Goal: Task Accomplishment & Management: Manage account settings

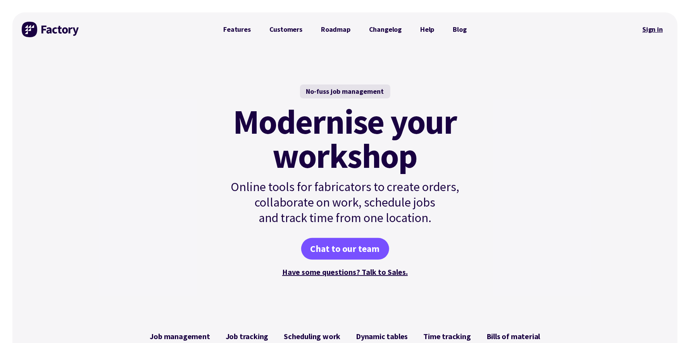
click at [654, 33] on link "Sign in" at bounding box center [652, 30] width 31 height 18
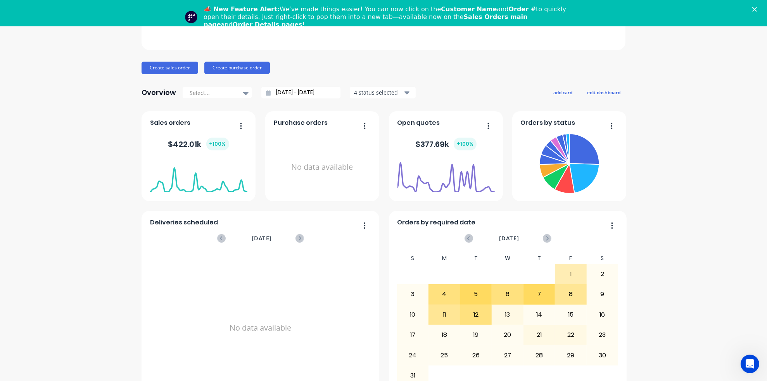
click at [748, 365] on icon "Open Intercom Messenger" at bounding box center [750, 364] width 13 height 13
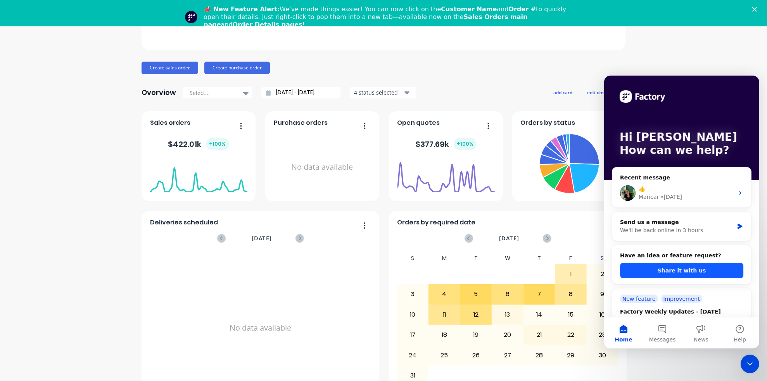
click at [680, 273] on button "Share it with us" at bounding box center [681, 271] width 123 height 16
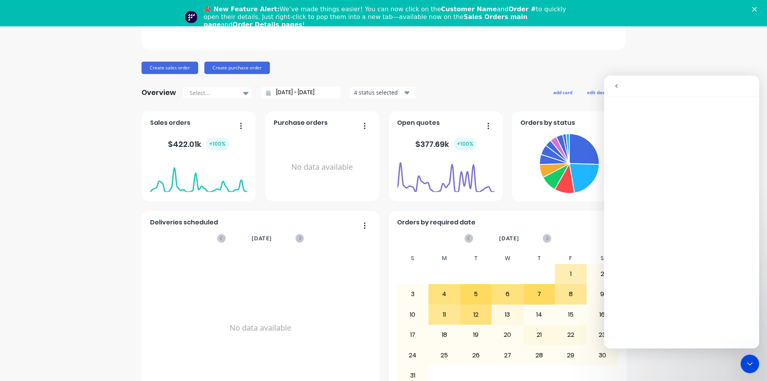
click at [617, 87] on icon "go back" at bounding box center [616, 86] width 2 height 4
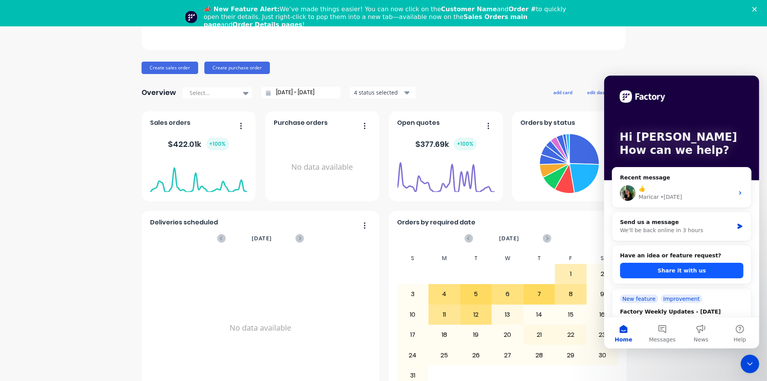
click at [667, 277] on button "Share it with us" at bounding box center [681, 271] width 123 height 16
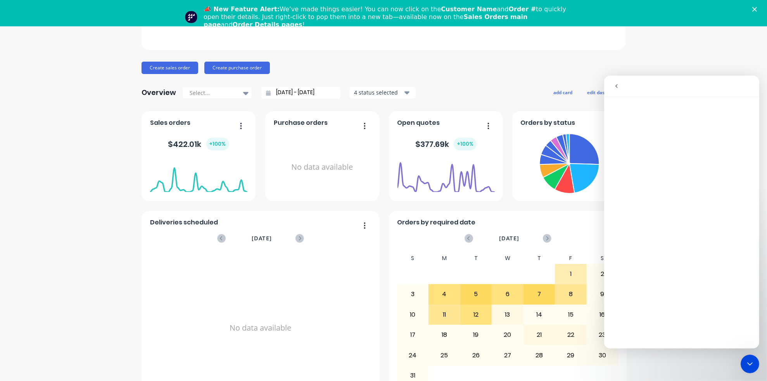
click at [377, 55] on div "Allstar Plastics Create sales order Create purchase order Overview Select... 14…" at bounding box center [384, 198] width 484 height 405
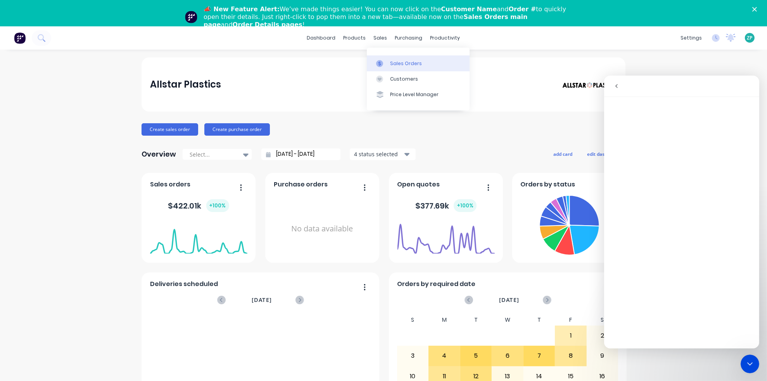
click at [388, 63] on link "Sales Orders" at bounding box center [418, 63] width 103 height 16
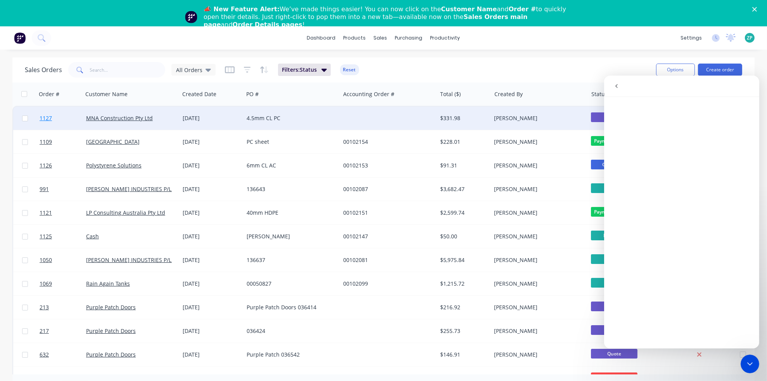
drag, startPoint x: 122, startPoint y: 120, endPoint x: 45, endPoint y: 119, distance: 76.4
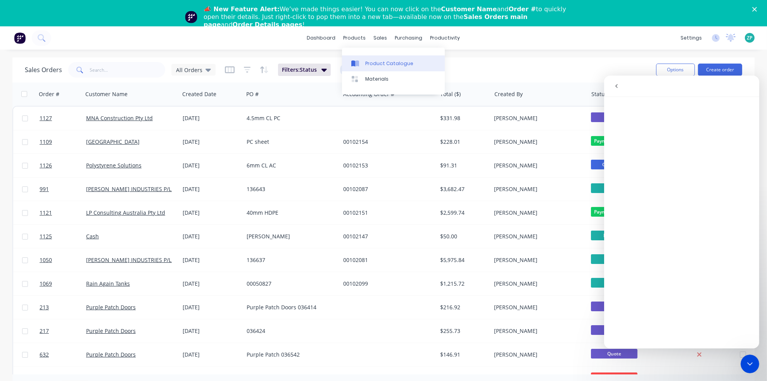
click at [368, 61] on div "Product Catalogue" at bounding box center [389, 63] width 48 height 7
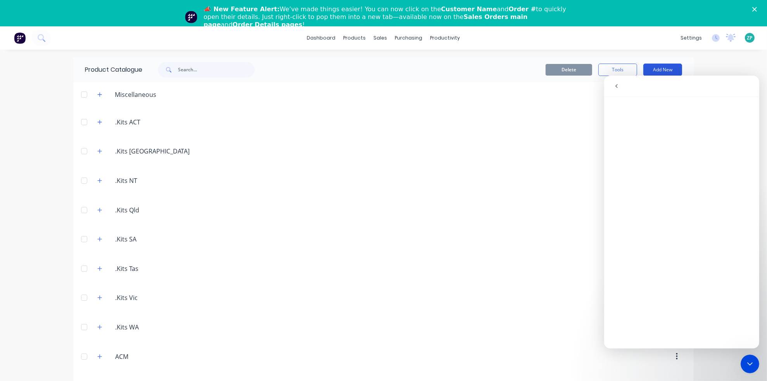
click at [669, 67] on button "Add New" at bounding box center [662, 70] width 39 height 12
click at [615, 85] on icon "go back" at bounding box center [616, 86] width 6 height 6
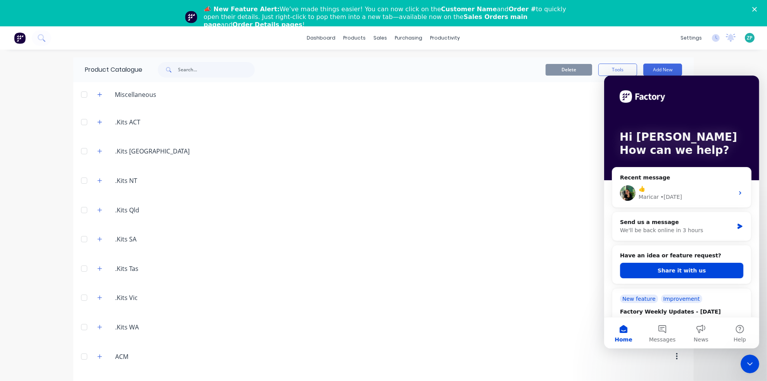
click at [757, 363] on div "Close Intercom Messenger" at bounding box center [749, 364] width 19 height 19
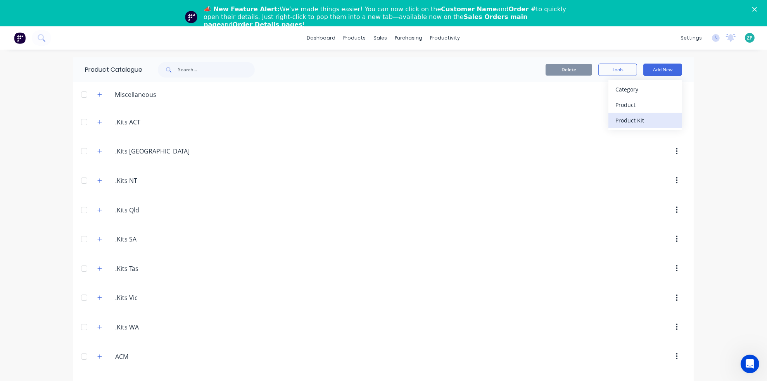
click at [644, 116] on div "Product Kit" at bounding box center [646, 120] width 60 height 11
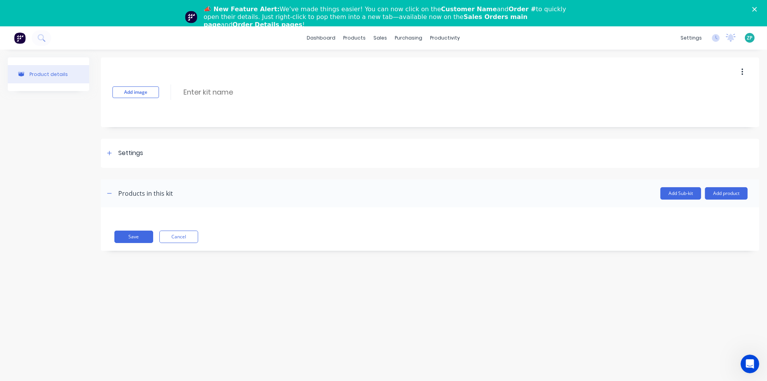
click at [208, 81] on div "Add image Enter kit name" at bounding box center [430, 92] width 659 height 70
click at [208, 85] on div "Add image Enter kit name" at bounding box center [430, 92] width 659 height 70
click at [209, 94] on input at bounding box center [251, 91] width 137 height 11
type input "Rounding"
click at [112, 154] on div at bounding box center [110, 154] width 10 height 10
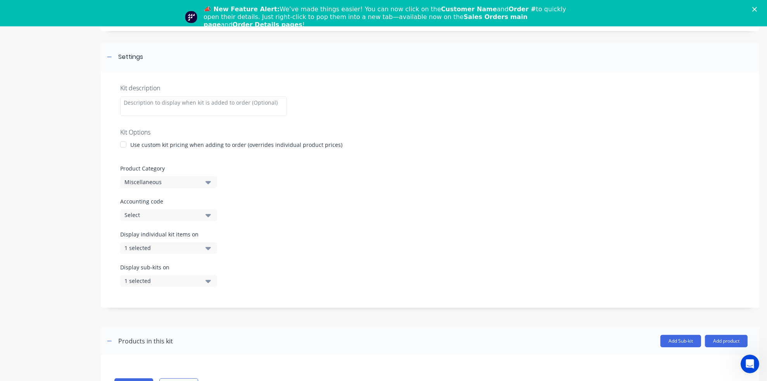
scroll to position [106, 0]
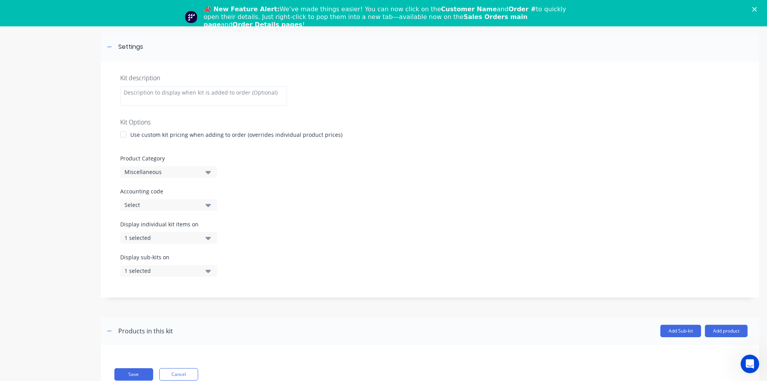
click at [166, 133] on div "Use custom kit pricing when adding to order (overrides individual product price…" at bounding box center [236, 135] width 212 height 8
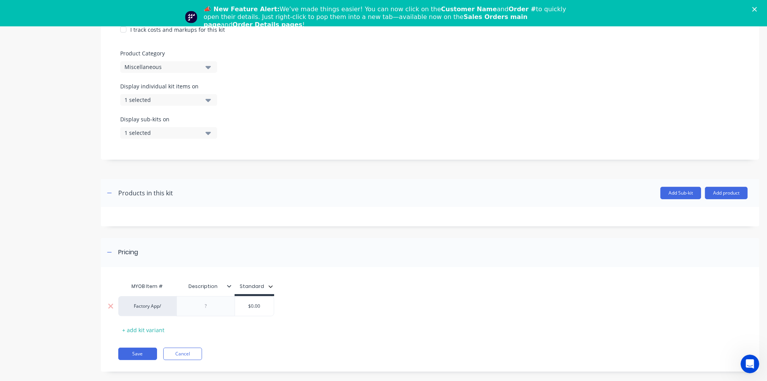
scroll to position [26, 0]
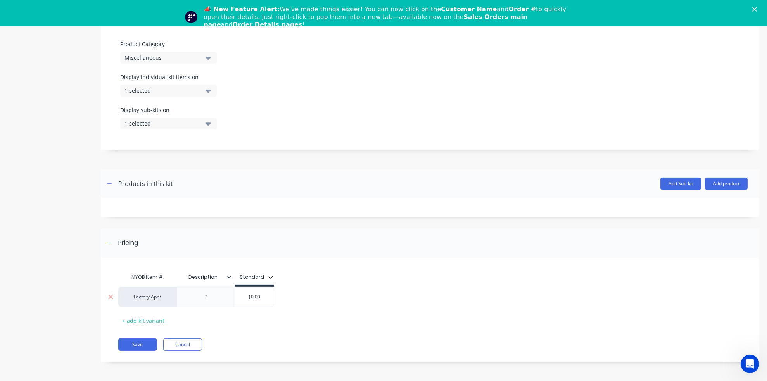
click at [153, 300] on div "Factory App/" at bounding box center [147, 297] width 58 height 20
click at [146, 299] on div "Factory App/" at bounding box center [147, 297] width 43 height 7
click at [146, 299] on button "3Dbrink/ScreenTrinity/NSW" at bounding box center [182, 298] width 112 height 12
click at [149, 296] on div "3Dbrink/ScreenTrinity/NSW" at bounding box center [147, 297] width 43 height 7
click at [149, 296] on button "3Dbrink/ScreenTrinity/NSW" at bounding box center [182, 298] width 112 height 12
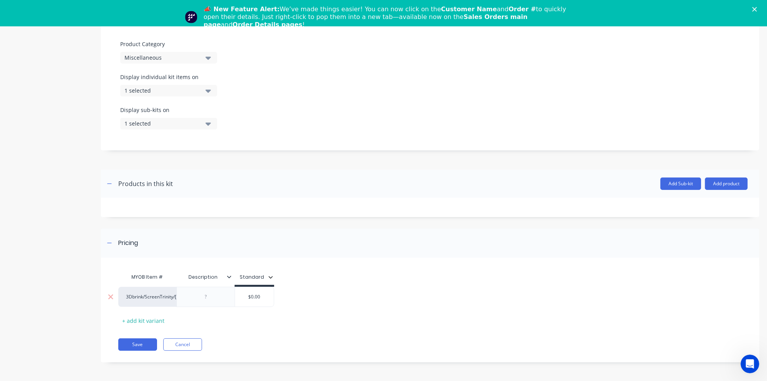
click at [149, 296] on div "3Dbrink/ScreenTrinity/NSW" at bounding box center [147, 297] width 43 height 7
click at [150, 286] on button "Misc - Info" at bounding box center [162, 287] width 73 height 12
click at [162, 303] on div "Misc - Info info" at bounding box center [147, 297] width 58 height 20
click at [153, 303] on div "Misc - Info info" at bounding box center [147, 297] width 58 height 20
click at [145, 300] on div "Misc - Info info" at bounding box center [147, 297] width 58 height 20
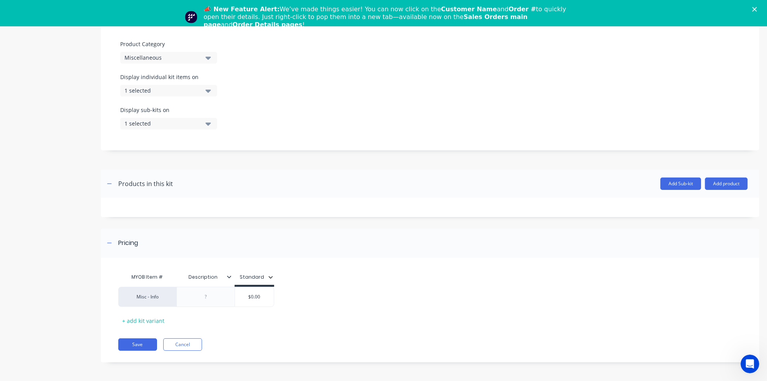
click at [144, 296] on div "Misc - Info" at bounding box center [147, 297] width 43 height 7
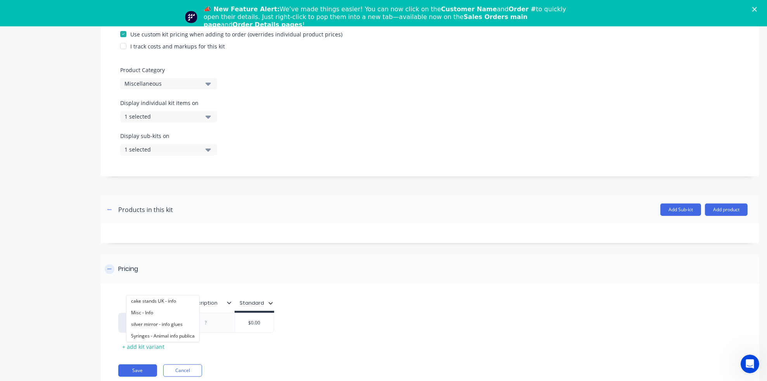
click at [153, 282] on div "Pricing" at bounding box center [430, 269] width 659 height 29
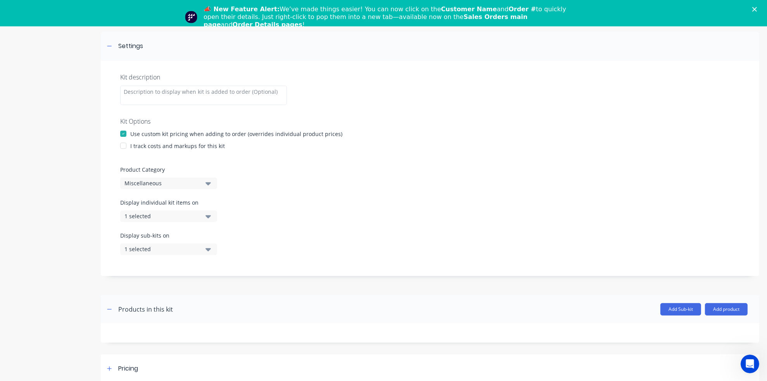
scroll to position [26, 0]
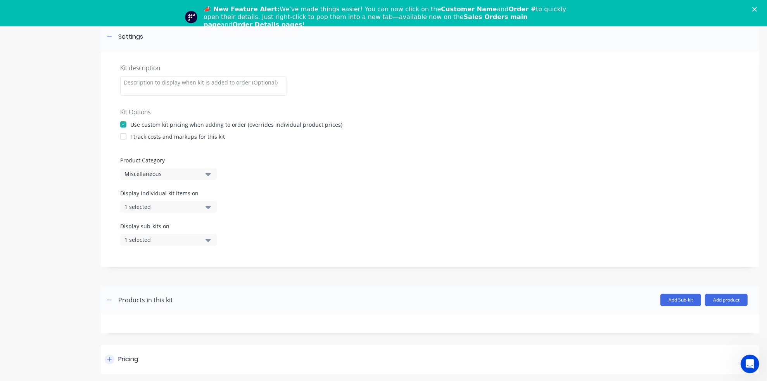
click at [111, 357] on icon at bounding box center [109, 359] width 5 height 5
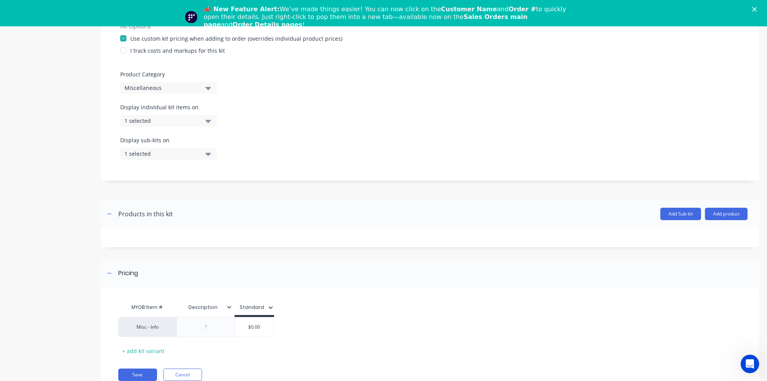
scroll to position [207, 0]
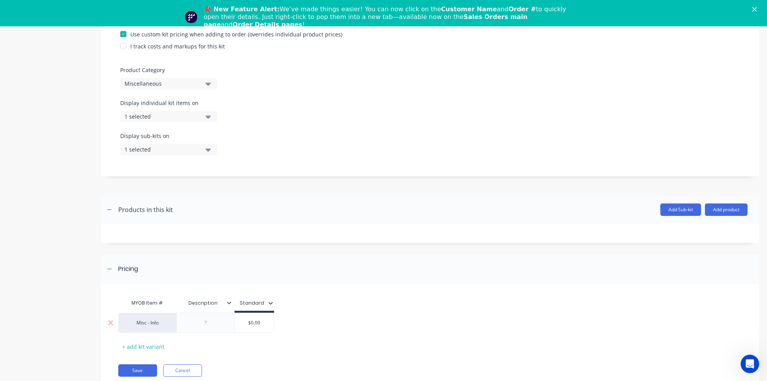
click at [146, 325] on div "Misc - Info" at bounding box center [147, 323] width 43 height 7
type input "factory"
click at [156, 300] on button "Factory App/" at bounding box center [150, 302] width 49 height 12
click at [210, 327] on div at bounding box center [206, 323] width 39 height 10
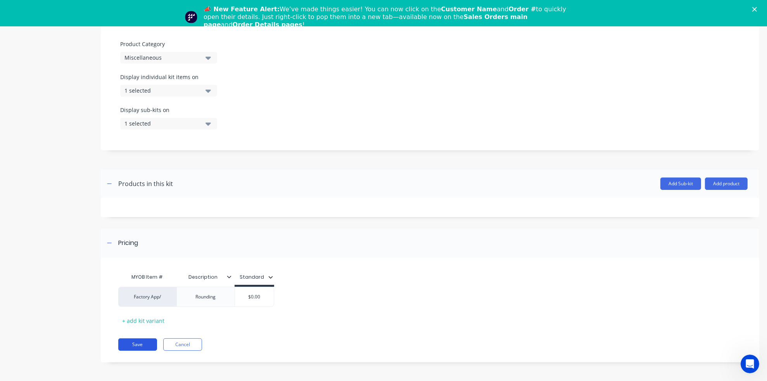
click at [132, 343] on button "Save" at bounding box center [137, 345] width 39 height 12
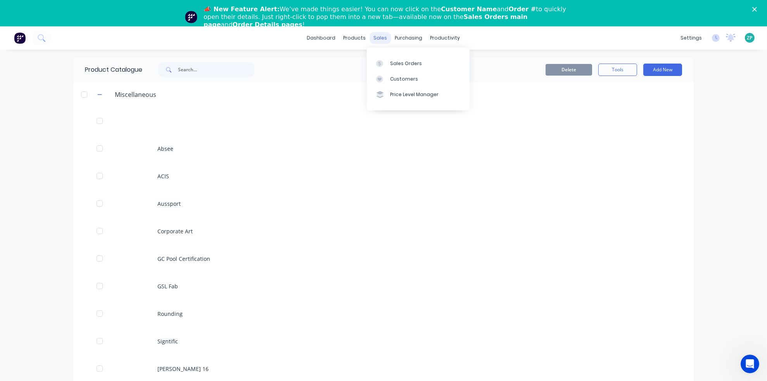
click at [375, 36] on div "sales" at bounding box center [380, 38] width 21 height 12
click at [394, 64] on div "Sales Orders" at bounding box center [406, 63] width 32 height 7
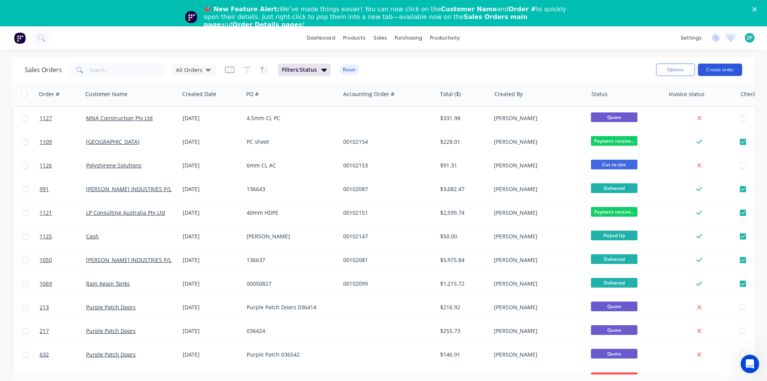
click at [722, 67] on button "Create order" at bounding box center [720, 70] width 44 height 12
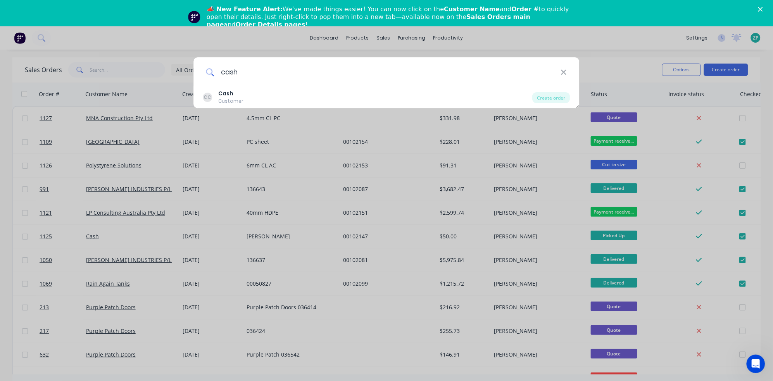
type input "cash"
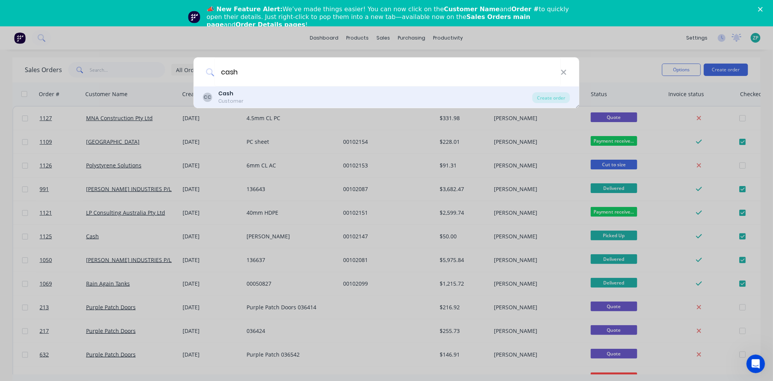
click at [227, 90] on b "Cash" at bounding box center [226, 94] width 15 height 8
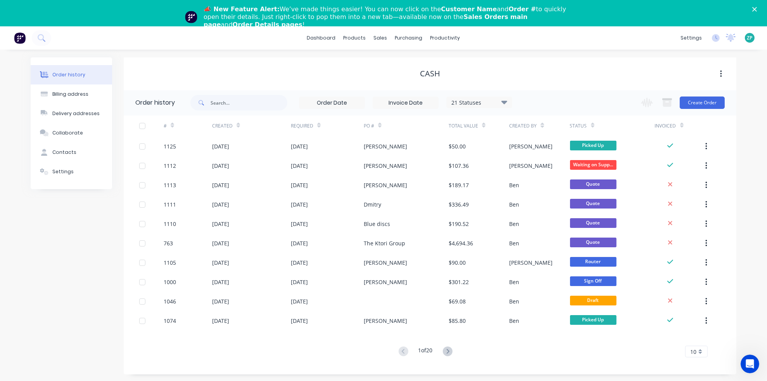
click at [699, 109] on div "Change order status Submitted Payment received Waiting on Supplier More Info Re…" at bounding box center [680, 102] width 88 height 25
click at [700, 100] on button "Create Order" at bounding box center [702, 103] width 45 height 12
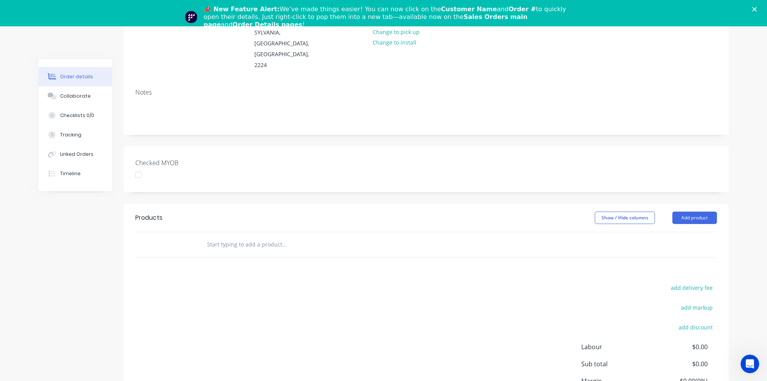
scroll to position [129, 0]
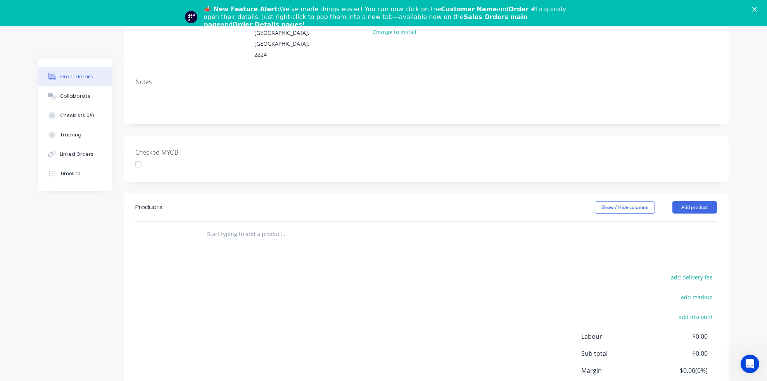
click at [221, 227] on input "text" at bounding box center [284, 235] width 155 height 16
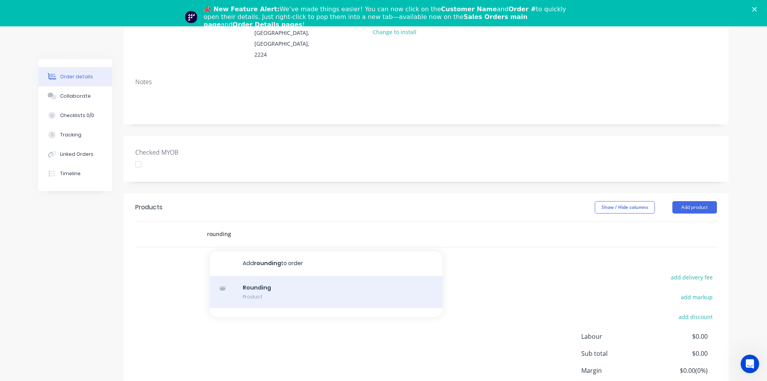
click at [251, 276] on div "Rounding Product" at bounding box center [326, 292] width 233 height 33
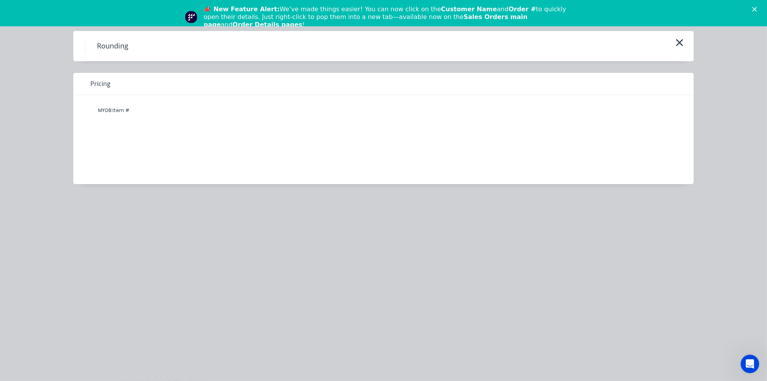
scroll to position [0, 0]
click at [757, 8] on polygon "Close" at bounding box center [754, 9] width 5 height 5
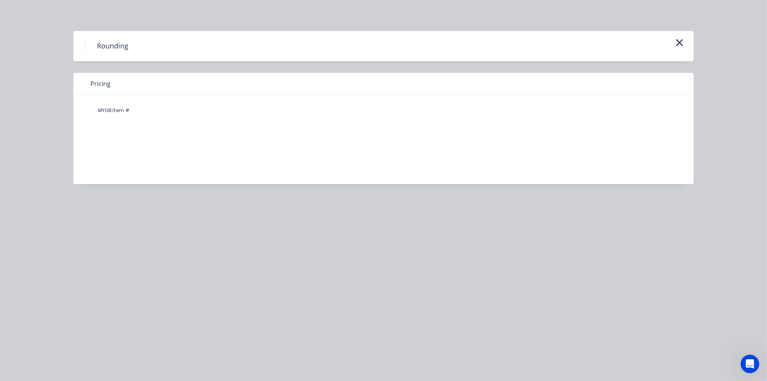
click at [113, 36] on div "Rounding" at bounding box center [383, 46] width 621 height 30
click at [123, 100] on div "MYOB Item #" at bounding box center [377, 134] width 609 height 78
drag, startPoint x: 112, startPoint y: 108, endPoint x: 135, endPoint y: 129, distance: 31.6
click at [116, 113] on div "MYOB Item #" at bounding box center [114, 111] width 47 height 16
click at [152, 141] on div "MYOB Item #" at bounding box center [377, 134] width 609 height 78
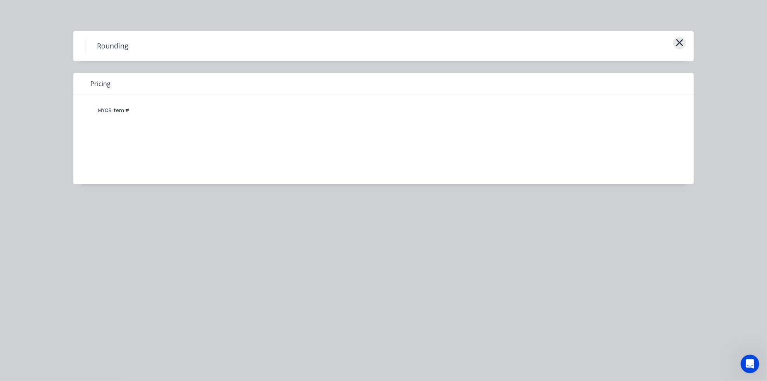
click at [683, 42] on icon "button" at bounding box center [680, 42] width 8 height 11
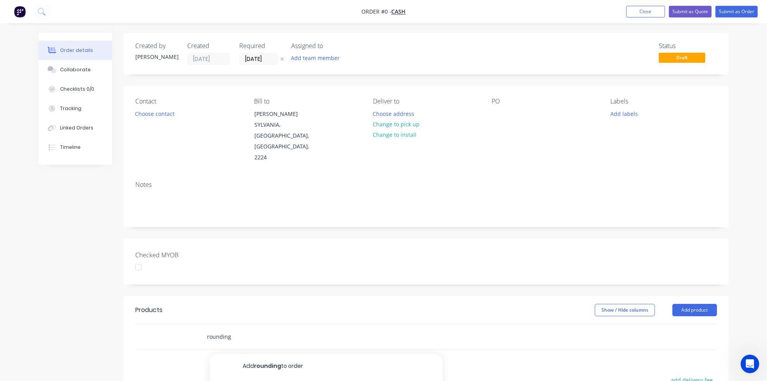
click at [254, 329] on input "rounding" at bounding box center [284, 337] width 155 height 16
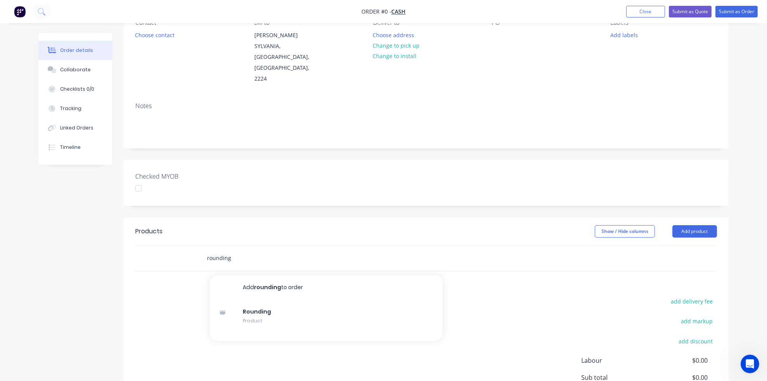
scroll to position [86, 0]
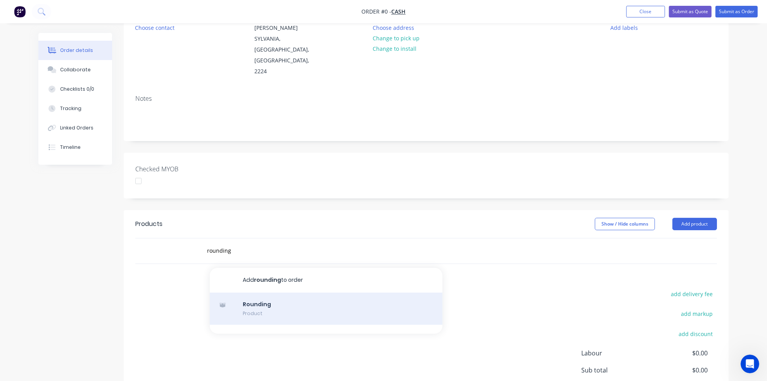
click at [252, 293] on div "Rounding Product" at bounding box center [326, 309] width 233 height 33
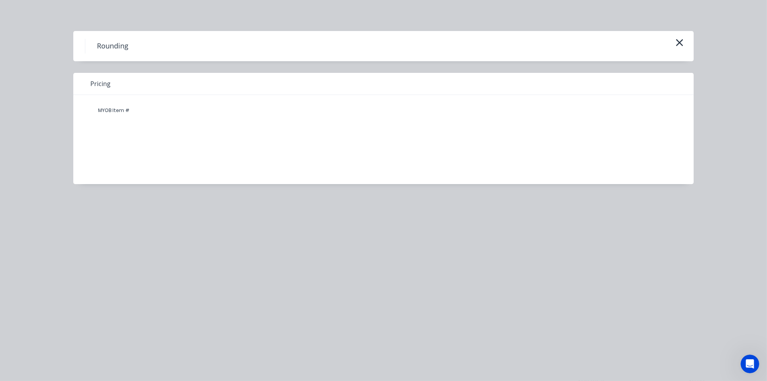
click at [127, 98] on div "MYOB Item #" at bounding box center [377, 134] width 609 height 78
click at [128, 119] on div "MYOB Item #" at bounding box center [377, 134] width 609 height 78
drag, startPoint x: 121, startPoint y: 111, endPoint x: 138, endPoint y: 112, distance: 17.1
click at [138, 112] on div "MYOB Item #" at bounding box center [378, 111] width 574 height 16
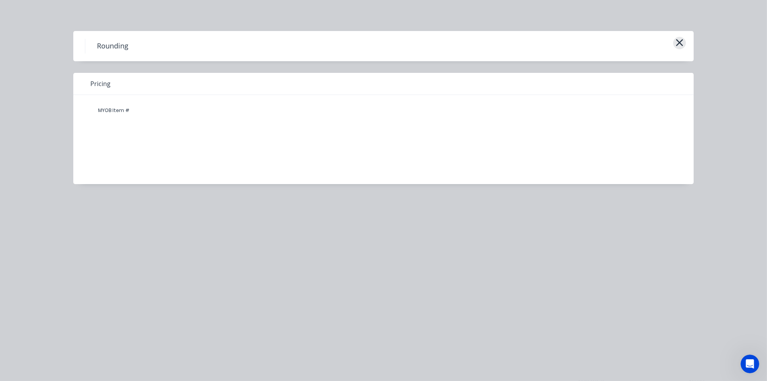
click at [683, 41] on icon "button" at bounding box center [680, 42] width 8 height 11
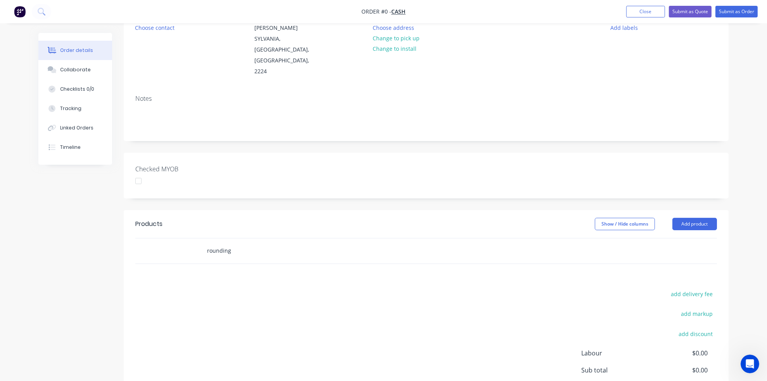
drag, startPoint x: 264, startPoint y: 241, endPoint x: 223, endPoint y: 228, distance: 42.3
click at [263, 241] on div "rounding" at bounding box center [336, 251] width 279 height 25
drag, startPoint x: 223, startPoint y: 228, endPoint x: 237, endPoint y: 230, distance: 14.0
click at [228, 243] on input "rounding" at bounding box center [284, 251] width 155 height 16
drag, startPoint x: 217, startPoint y: 235, endPoint x: 164, endPoint y: 242, distance: 53.2
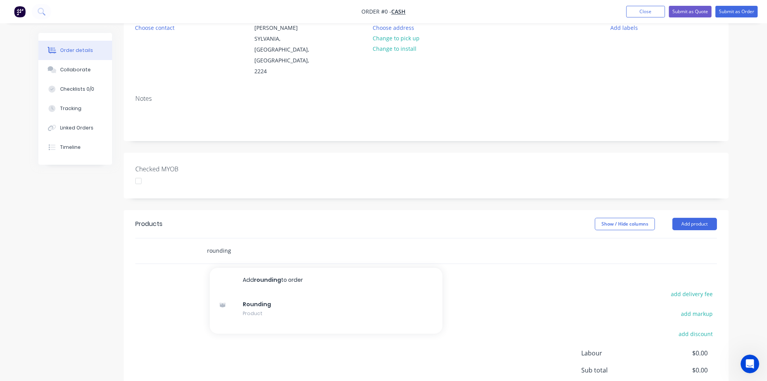
click at [166, 240] on div "rounding Add rounding to order Rounding Product" at bounding box center [426, 251] width 582 height 25
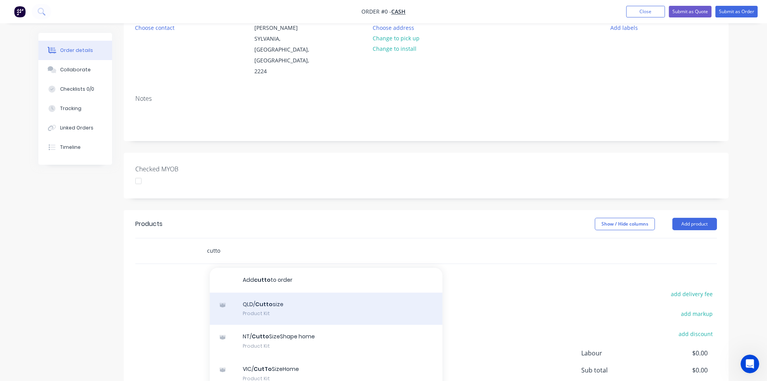
type input "cutto"
click at [277, 293] on div "QLD/ Cutto size Product Kit" at bounding box center [326, 309] width 233 height 33
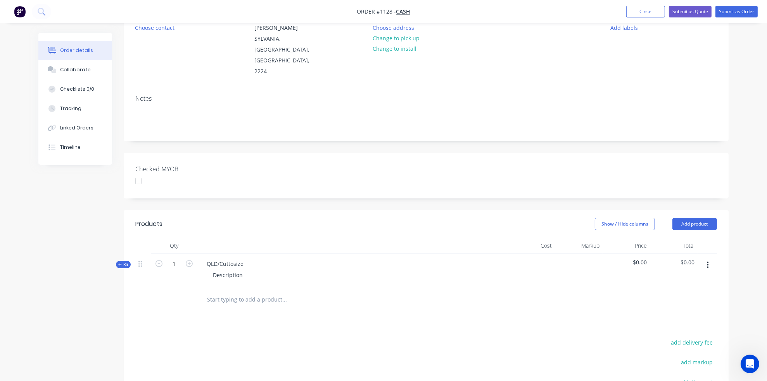
click at [211, 292] on input "text" at bounding box center [284, 300] width 155 height 16
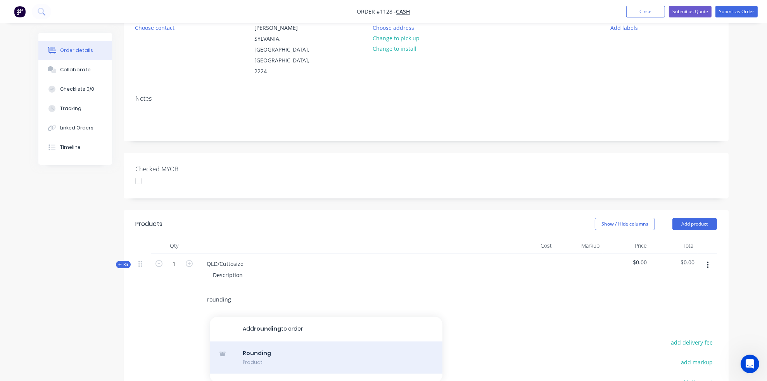
type input "rounding"
click at [254, 342] on div "Rounding Product" at bounding box center [326, 358] width 233 height 33
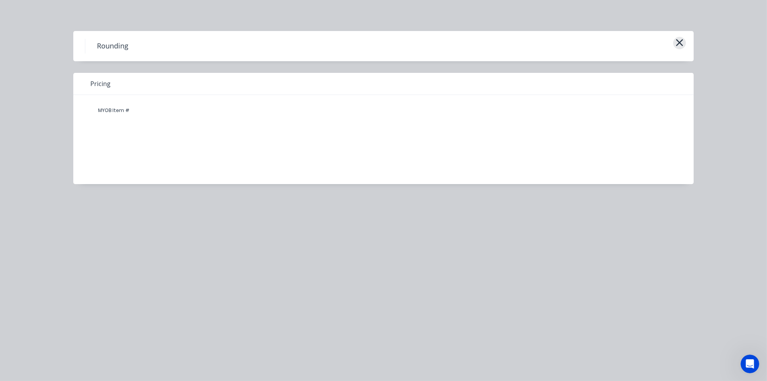
click at [676, 45] on icon "button" at bounding box center [680, 42] width 8 height 11
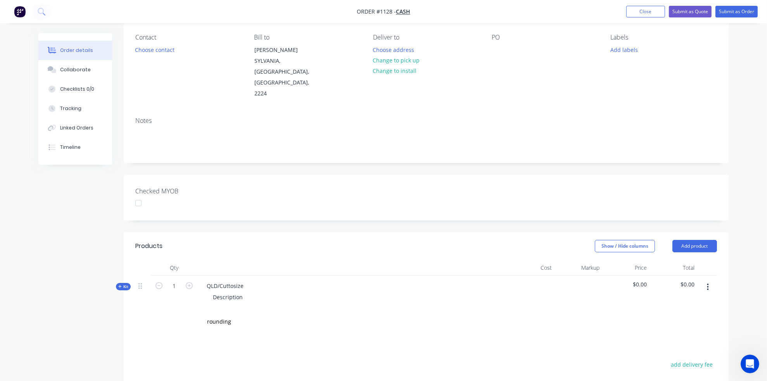
scroll to position [43, 0]
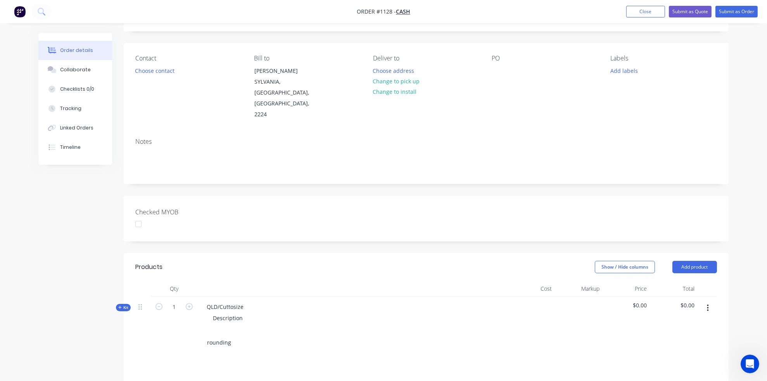
drag, startPoint x: 237, startPoint y: 308, endPoint x: 239, endPoint y: 323, distance: 15.7
click at [239, 315] on div "Qty Cost Markup Price Total Kit 1 QLD/Cuttosize Description $0.00 $0.00 rounding" at bounding box center [426, 318] width 605 height 74
click at [239, 335] on input "rounding" at bounding box center [284, 343] width 155 height 16
click at [651, 17] on button "Close" at bounding box center [645, 12] width 39 height 12
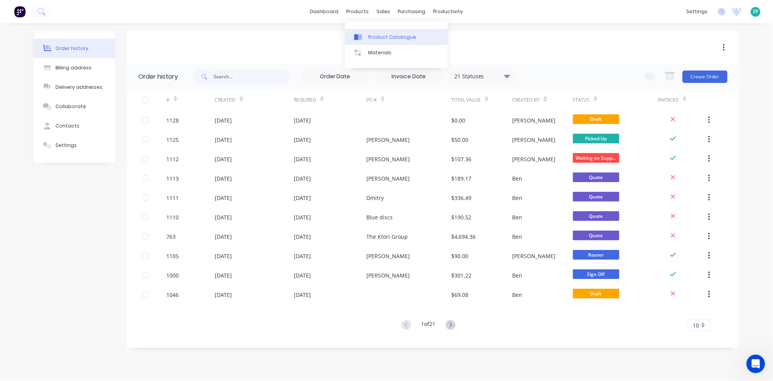
click at [374, 30] on link "Product Catalogue" at bounding box center [396, 37] width 103 height 16
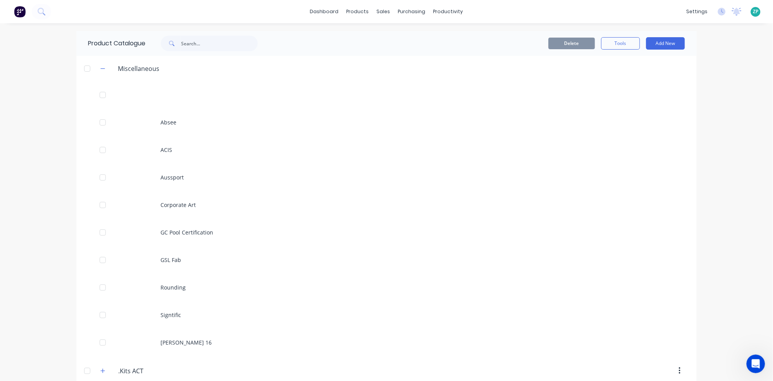
click at [184, 54] on div "Product Catalogue" at bounding box center [176, 43] width 201 height 25
click at [196, 33] on div "dashboard products sales purchasing productivity dashboard products Product Cat…" at bounding box center [386, 190] width 773 height 381
click at [196, 54] on div "Product Catalogue" at bounding box center [176, 43] width 201 height 25
click at [190, 48] on input "text" at bounding box center [219, 44] width 77 height 16
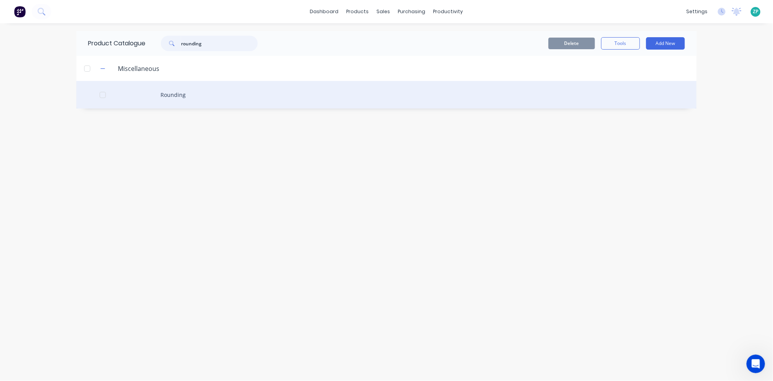
type input "rounding"
click at [174, 95] on div "Rounding" at bounding box center [386, 95] width 621 height 28
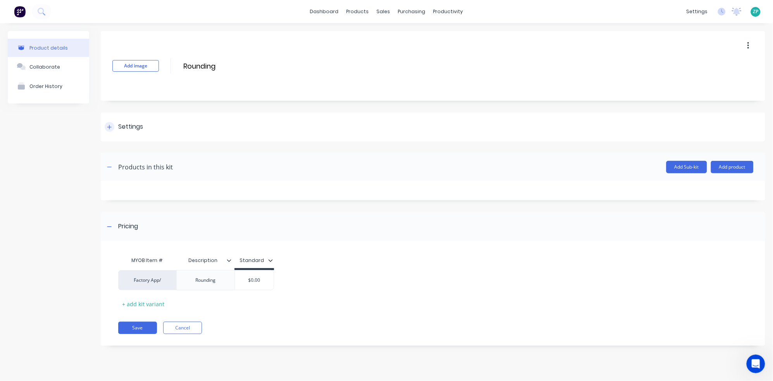
click at [106, 126] on div at bounding box center [110, 127] width 10 height 10
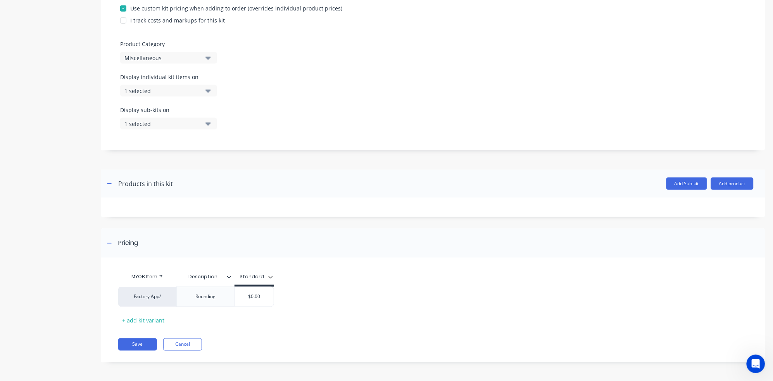
scroll to position [207, 0]
click at [740, 185] on button "Add product" at bounding box center [732, 183] width 43 height 12
click at [509, 199] on div at bounding box center [433, 206] width 665 height 19
click at [156, 321] on div "+ add kit variant" at bounding box center [143, 321] width 50 height 12
click at [108, 315] on icon at bounding box center [111, 317] width 6 height 8
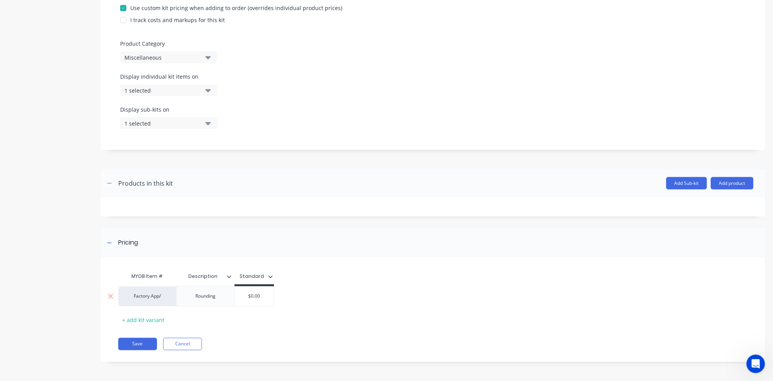
type input "$0.00"
click at [258, 297] on input "$0.00" at bounding box center [254, 296] width 39 height 7
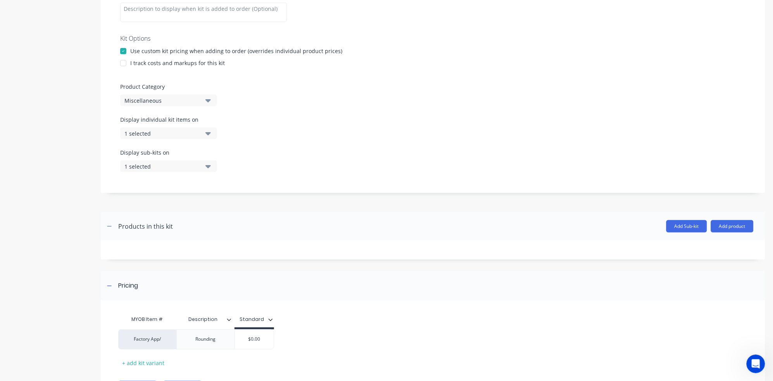
click at [207, 130] on icon "button" at bounding box center [208, 133] width 5 height 9
click at [210, 134] on icon "button" at bounding box center [208, 133] width 5 height 9
click at [315, 180] on div "Display sub-kits on 1 selected" at bounding box center [433, 165] width 626 height 33
click at [211, 169] on button "1 selected" at bounding box center [168, 167] width 97 height 12
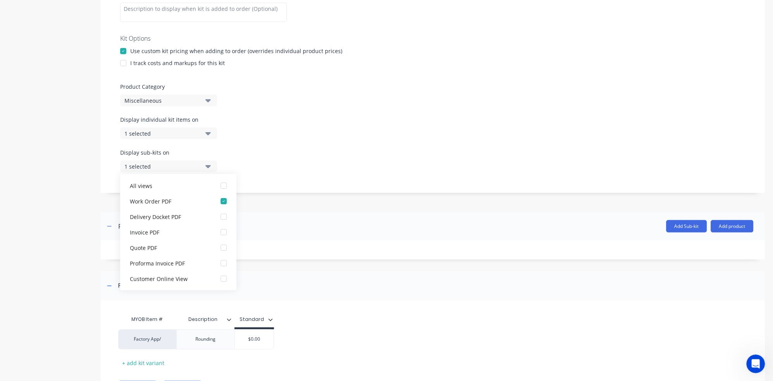
click at [354, 176] on div "Display sub-kits on 1 selected" at bounding box center [433, 165] width 626 height 33
click at [421, 300] on div "Pricing" at bounding box center [433, 286] width 665 height 29
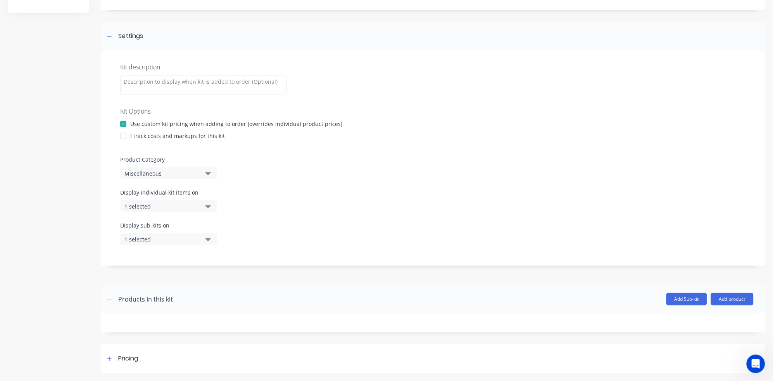
scroll to position [90, 0]
click at [124, 125] on div at bounding box center [124, 125] width 16 height 16
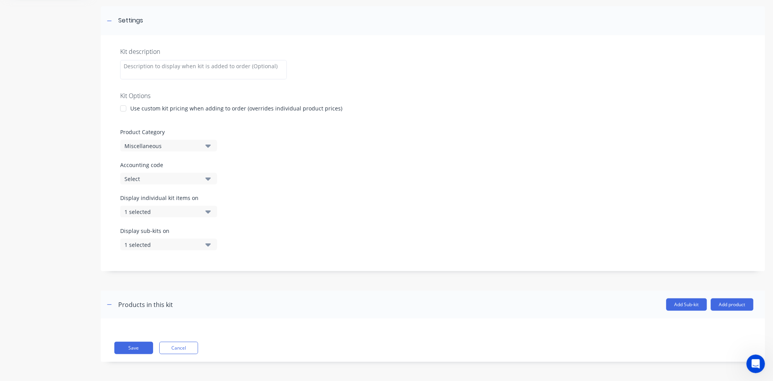
scroll to position [63, 0]
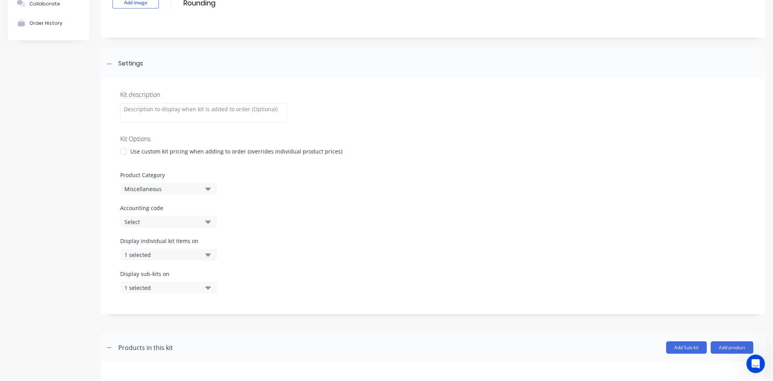
click at [124, 152] on div at bounding box center [124, 152] width 16 height 16
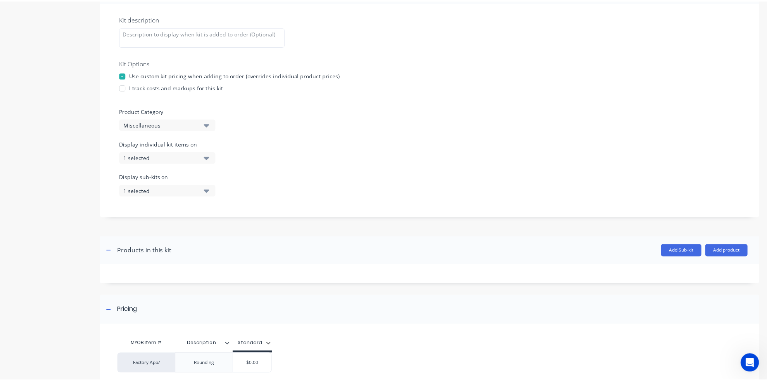
scroll to position [207, 0]
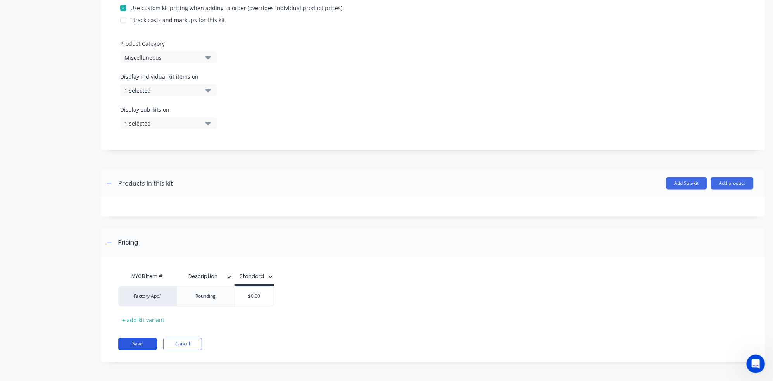
click at [134, 344] on button "Save" at bounding box center [137, 344] width 39 height 12
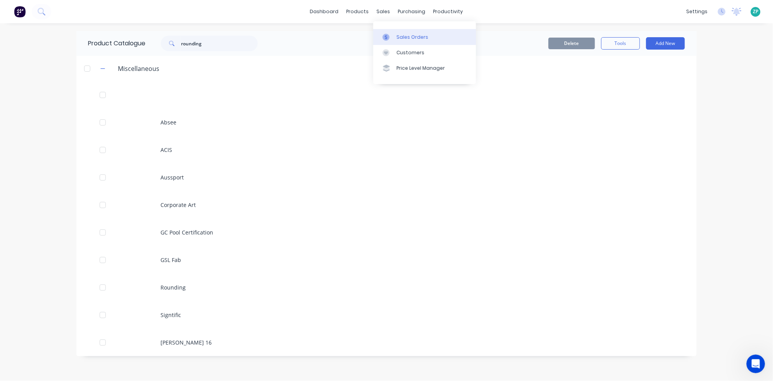
click at [400, 36] on div "Sales Orders" at bounding box center [413, 37] width 32 height 7
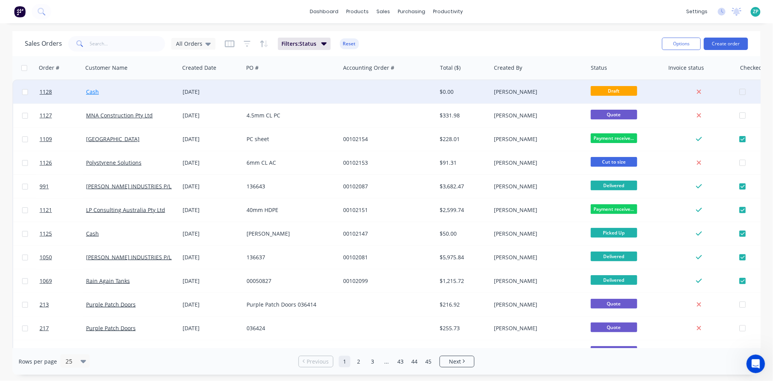
click at [91, 90] on link "Cash" at bounding box center [92, 91] width 13 height 7
click at [256, 96] on div at bounding box center [292, 91] width 97 height 23
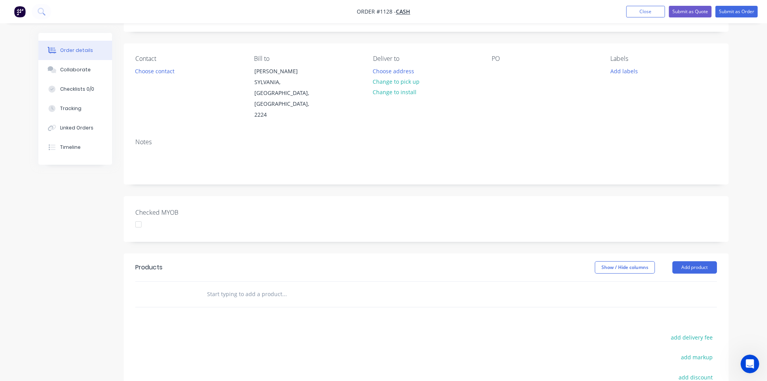
scroll to position [43, 0]
click at [249, 286] on input "text" at bounding box center [284, 294] width 155 height 16
type input "cutto"
click at [270, 336] on div "QLD/ Cutto size Product Kit" at bounding box center [326, 352] width 233 height 33
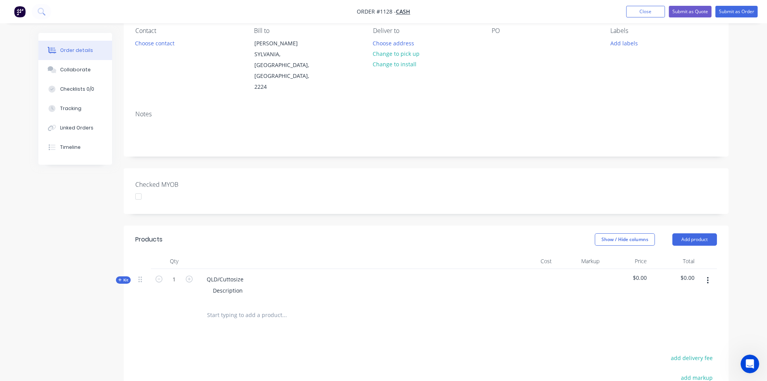
scroll to position [129, 0]
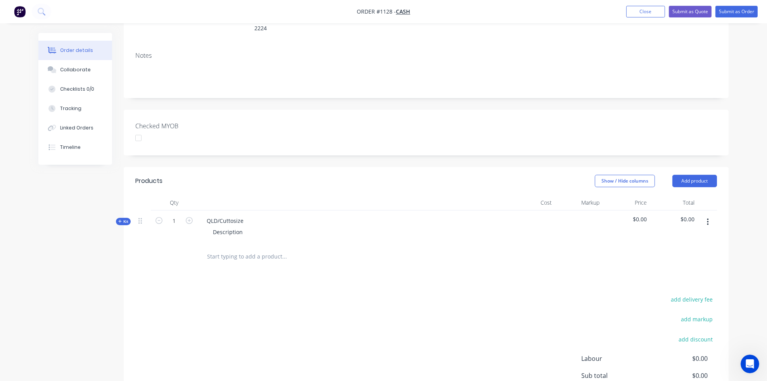
click at [218, 249] on input "text" at bounding box center [284, 257] width 155 height 16
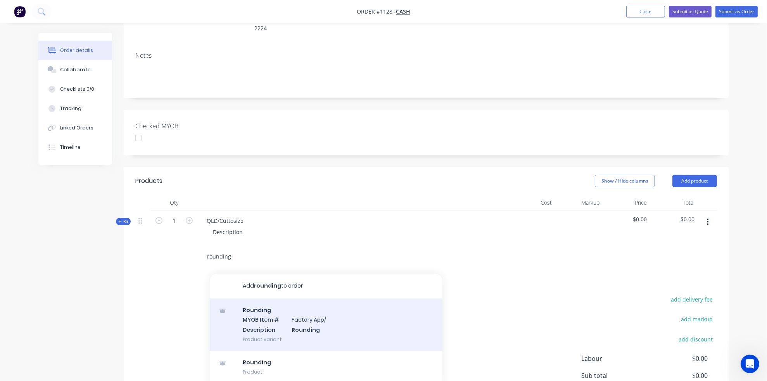
type input "rounding"
click at [287, 301] on div "Rounding MYOB Item # Factory App/ Description Rounding Product variant" at bounding box center [326, 325] width 233 height 52
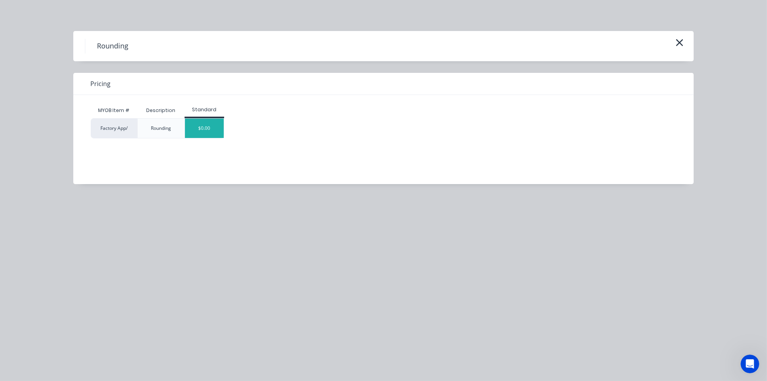
click at [214, 131] on div "$0.00" at bounding box center [204, 128] width 39 height 19
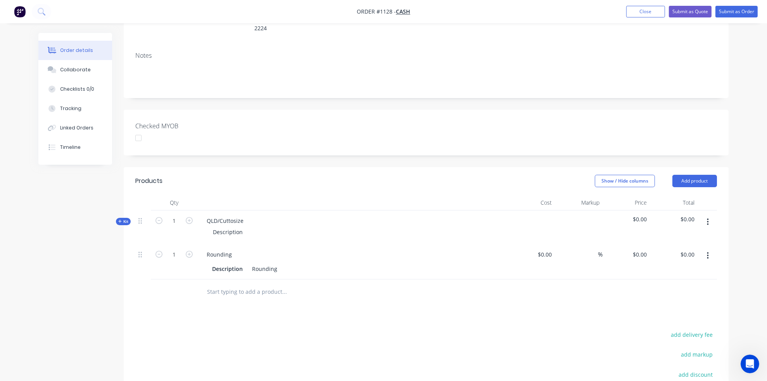
click at [220, 284] on input "text" at bounding box center [284, 292] width 155 height 16
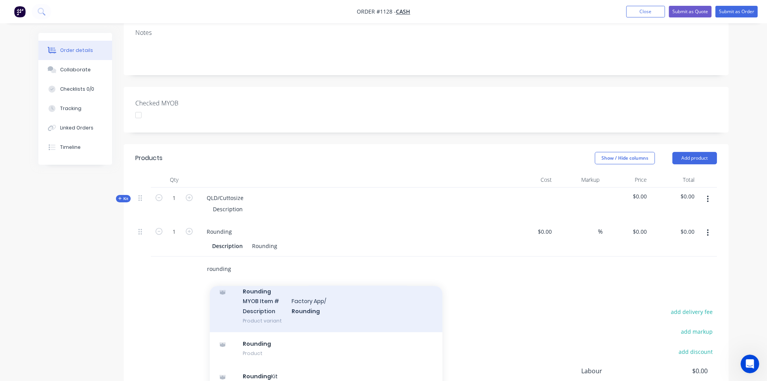
scroll to position [172, 0]
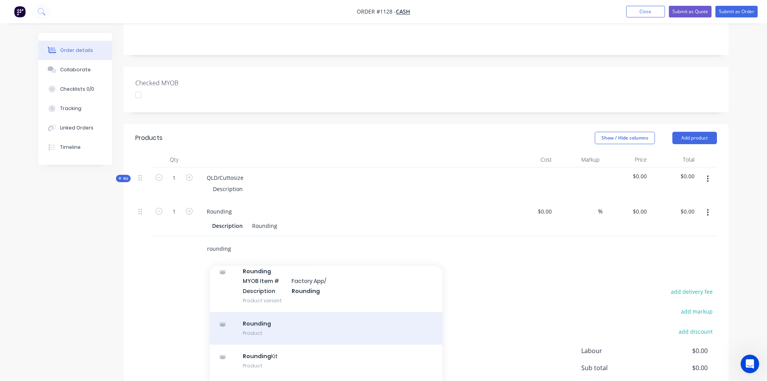
type input "rounding"
click at [269, 312] on div "Rounding Product" at bounding box center [326, 328] width 233 height 33
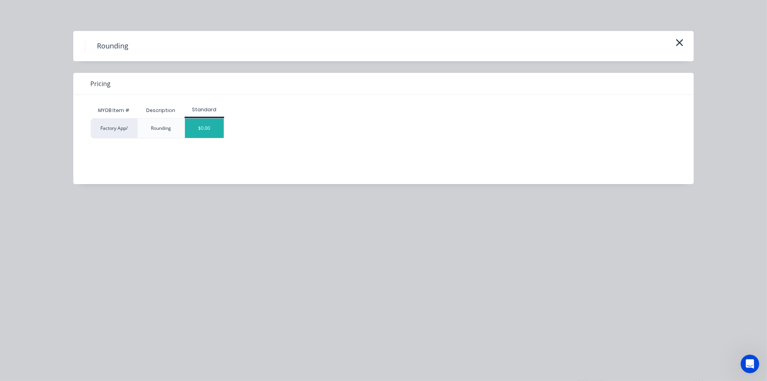
click at [208, 125] on div "$0.00" at bounding box center [204, 128] width 39 height 19
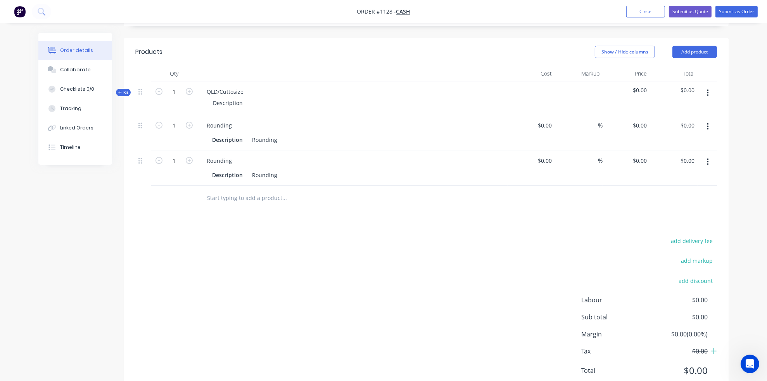
scroll to position [264, 0]
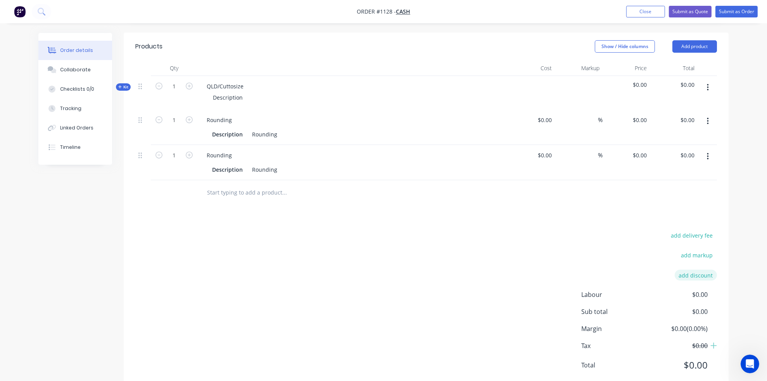
click at [698, 270] on button "add discount" at bounding box center [696, 275] width 42 height 10
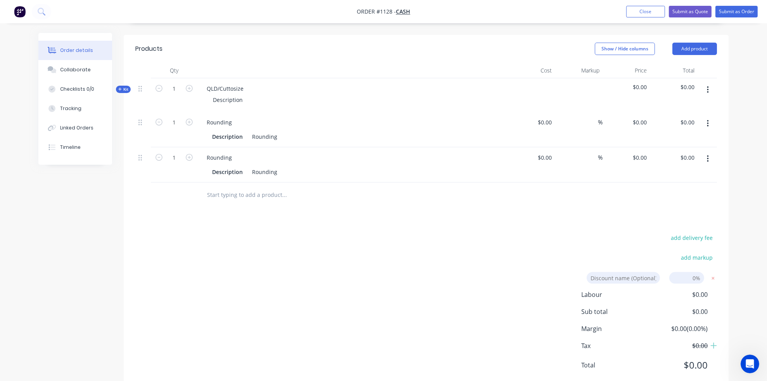
click at [387, 241] on div "add delivery fee add markup Discount name (Optional) 0% Labour $0.00 Sub total …" at bounding box center [426, 307] width 582 height 148
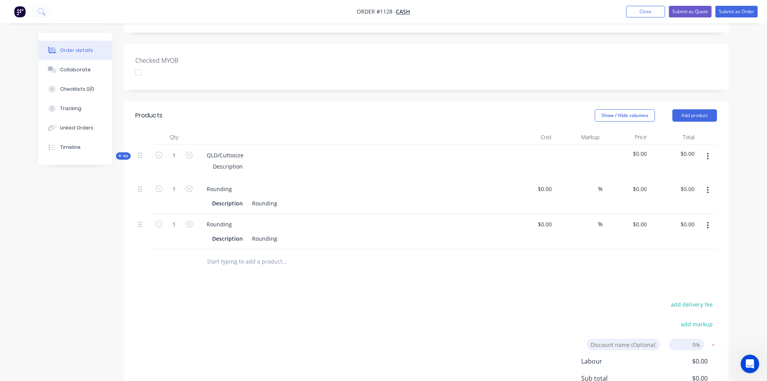
scroll to position [175, 0]
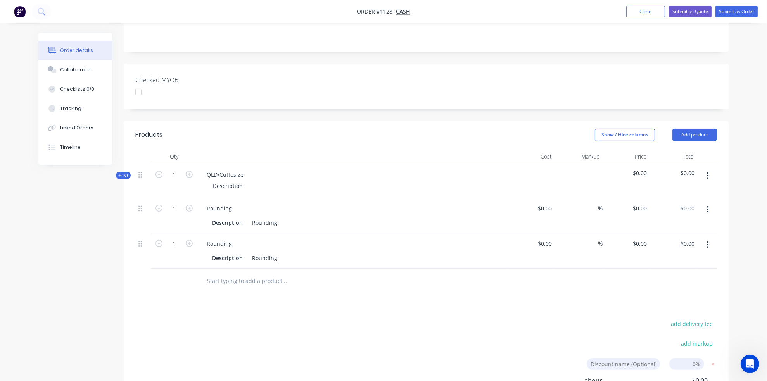
click at [706, 238] on button "button" at bounding box center [708, 245] width 18 height 14
click at [669, 306] on div "Delete" at bounding box center [680, 311] width 60 height 11
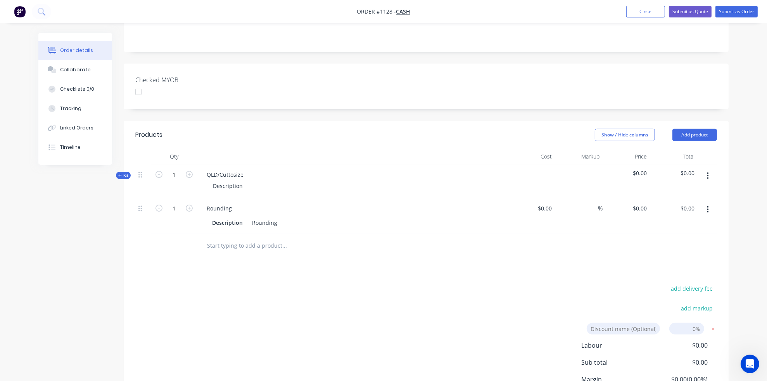
click at [708, 206] on icon "button" at bounding box center [708, 209] width 2 height 7
click at [671, 271] on div "Delete" at bounding box center [680, 276] width 60 height 11
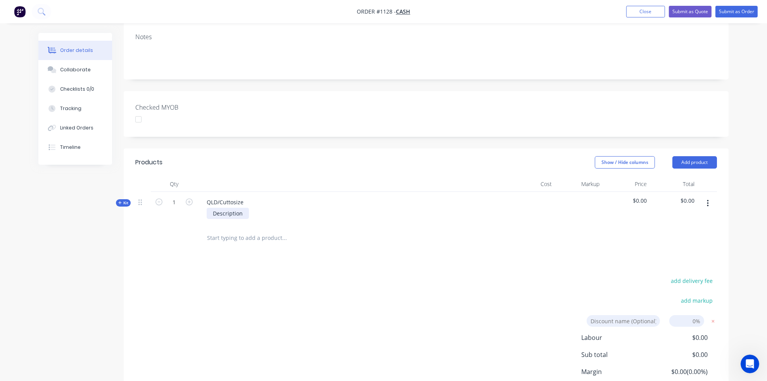
scroll to position [132, 0]
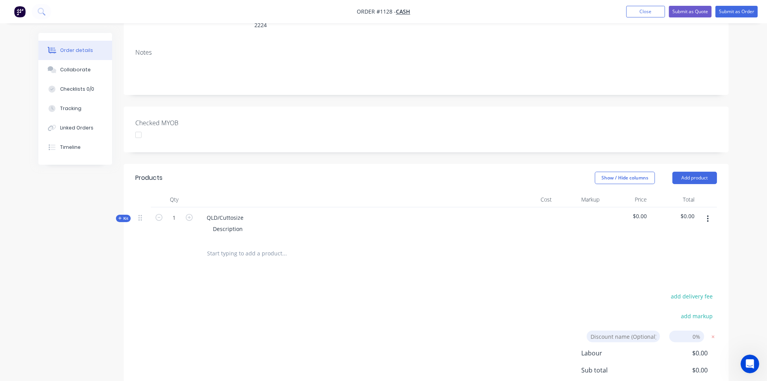
click at [710, 212] on button "button" at bounding box center [708, 219] width 18 height 14
click at [668, 280] on div "Delete" at bounding box center [680, 285] width 60 height 11
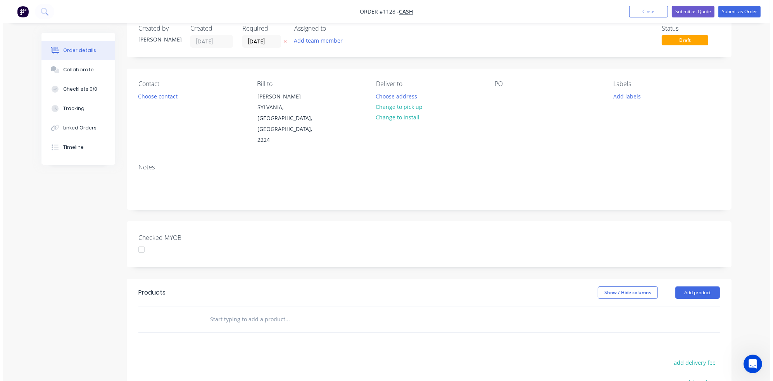
scroll to position [0, 0]
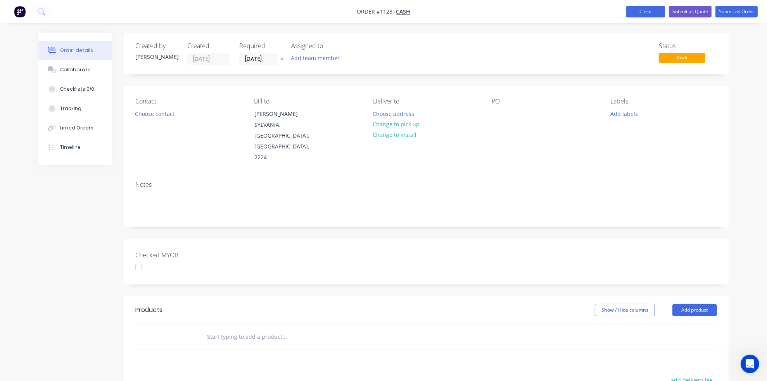
click at [626, 14] on button "Close" at bounding box center [645, 12] width 39 height 12
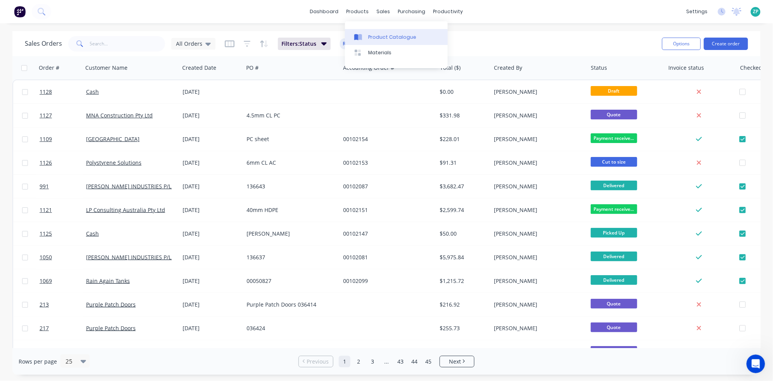
click at [375, 29] on link "Product Catalogue" at bounding box center [396, 37] width 103 height 16
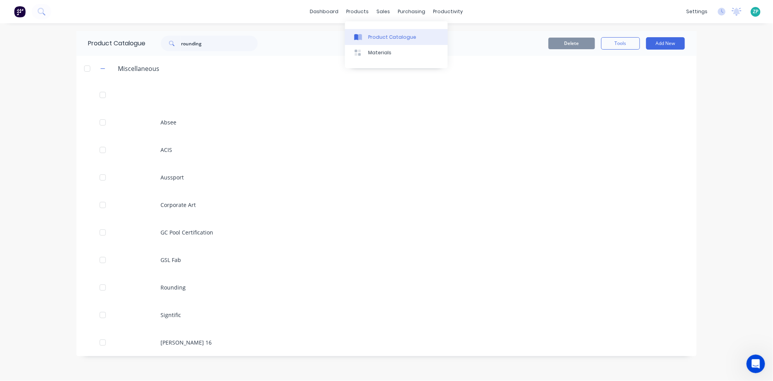
click at [362, 36] on div at bounding box center [361, 37] width 12 height 7
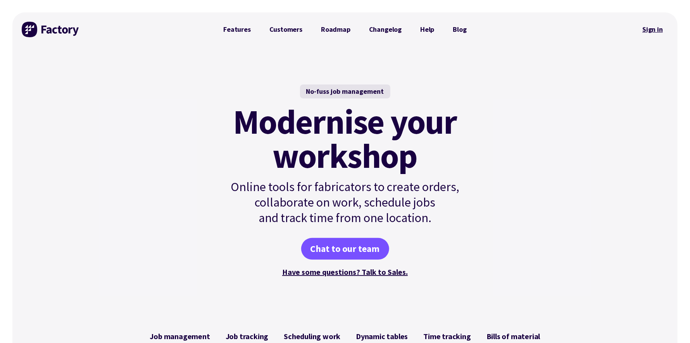
click at [648, 32] on link "Sign in" at bounding box center [652, 30] width 31 height 18
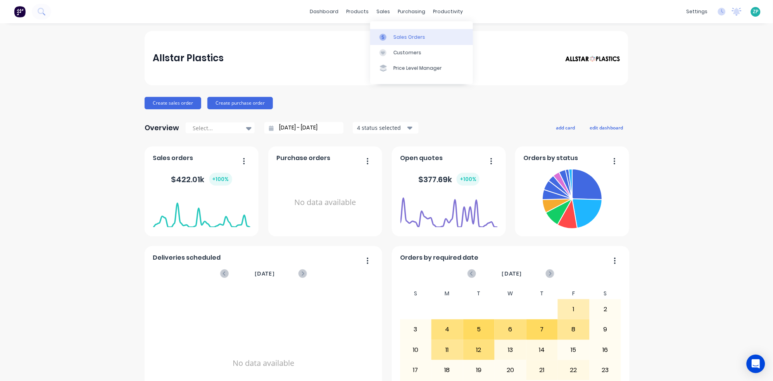
click at [392, 35] on link "Sales Orders" at bounding box center [421, 37] width 103 height 16
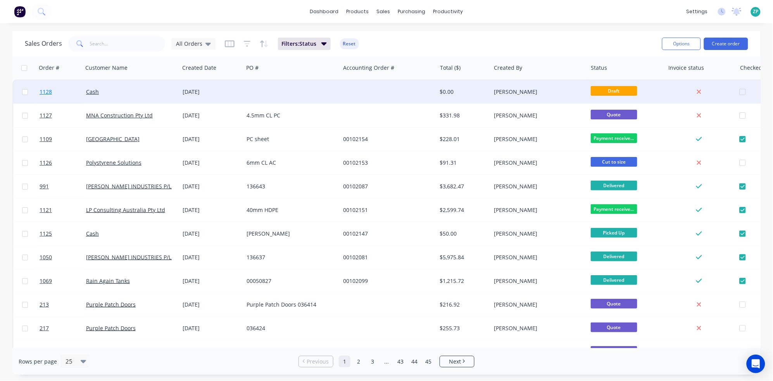
click at [43, 92] on span "1128" at bounding box center [46, 92] width 12 height 8
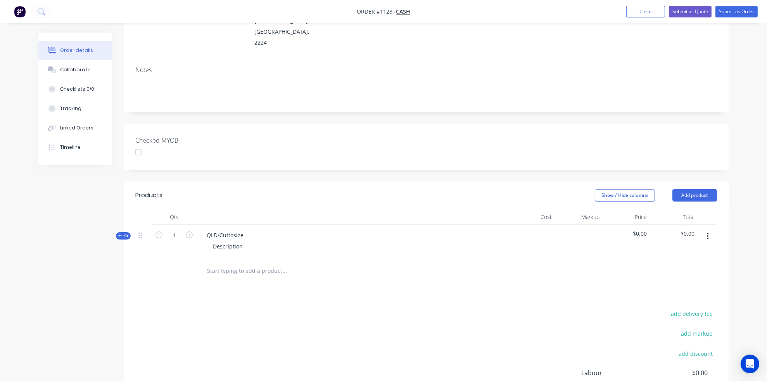
scroll to position [129, 0]
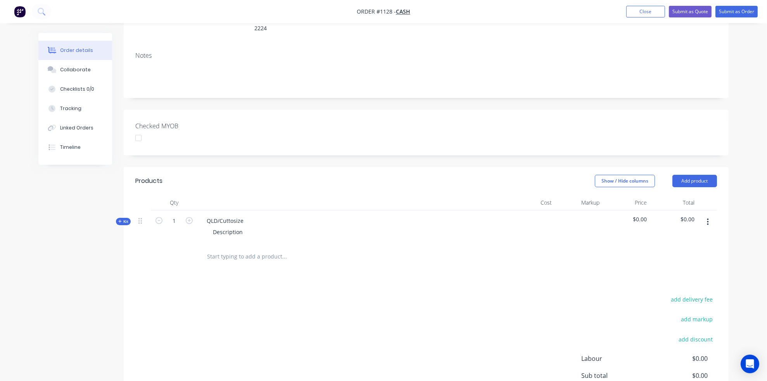
click at [238, 249] on input "text" at bounding box center [284, 257] width 155 height 16
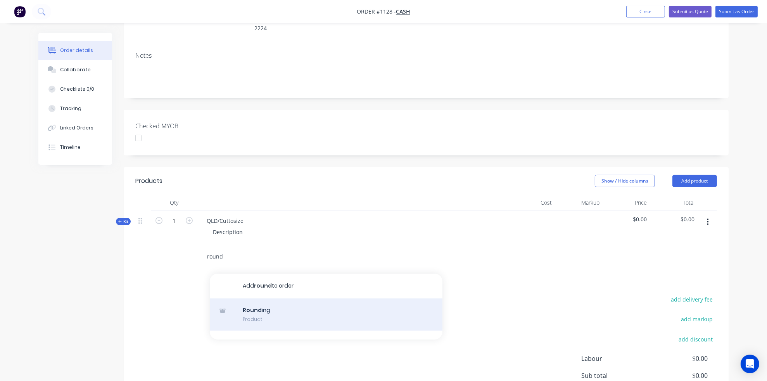
type input "round"
click at [246, 299] on div "Round ing Product" at bounding box center [326, 315] width 233 height 33
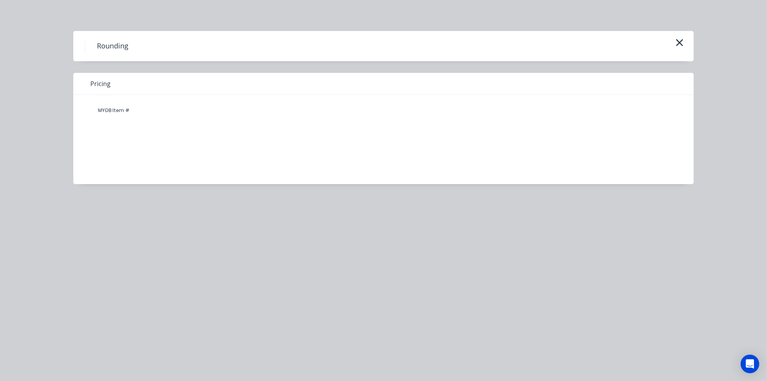
click at [133, 108] on div "MYOB Item #" at bounding box center [114, 111] width 47 height 16
click at [128, 128] on div "MYOB Item #" at bounding box center [377, 134] width 609 height 78
click at [121, 151] on div "MYOB Item #" at bounding box center [377, 134] width 609 height 78
click at [117, 113] on div "MYOB Item #" at bounding box center [114, 111] width 47 height 16
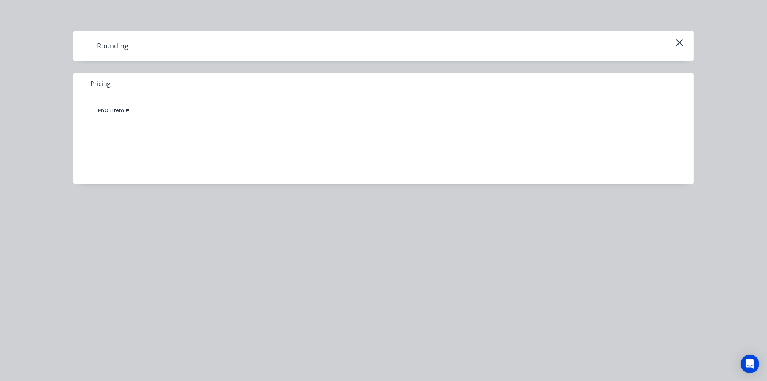
drag, startPoint x: 145, startPoint y: 111, endPoint x: 180, endPoint y: 114, distance: 35.1
click at [156, 112] on div "MYOB Item #" at bounding box center [378, 111] width 574 height 16
drag, startPoint x: 180, startPoint y: 114, endPoint x: 443, endPoint y: 101, distance: 262.9
click at [282, 113] on div "MYOB Item #" at bounding box center [378, 111] width 574 height 16
click at [677, 37] on icon "button" at bounding box center [680, 42] width 8 height 11
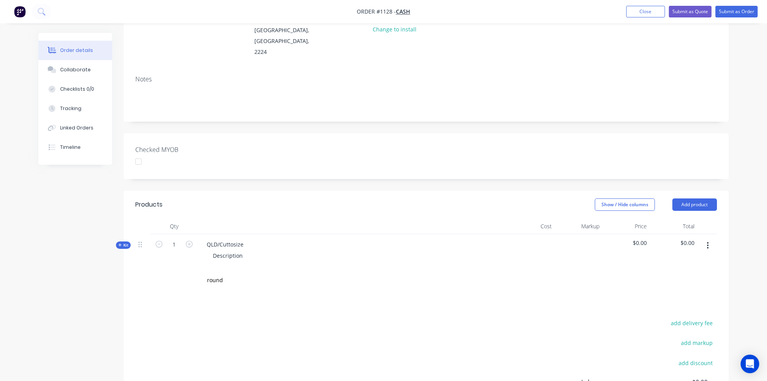
scroll to position [86, 0]
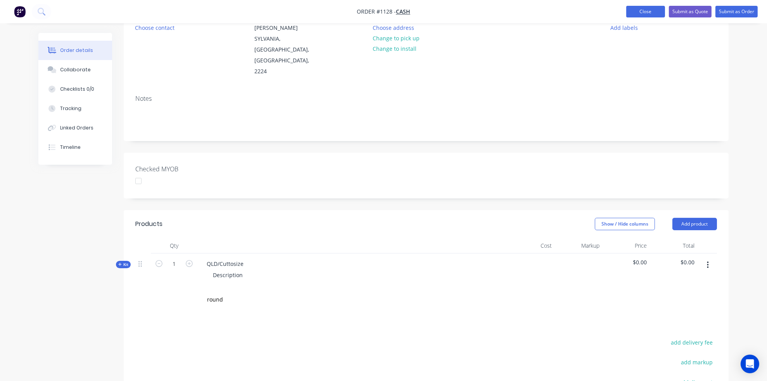
click at [628, 15] on button "Close" at bounding box center [645, 12] width 39 height 12
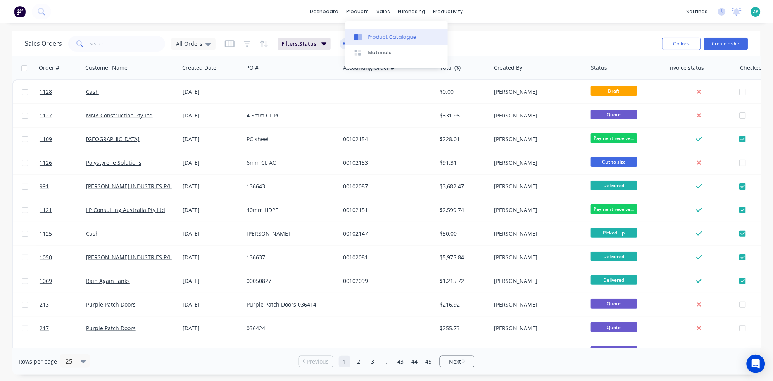
click at [370, 33] on link "Product Catalogue" at bounding box center [396, 37] width 103 height 16
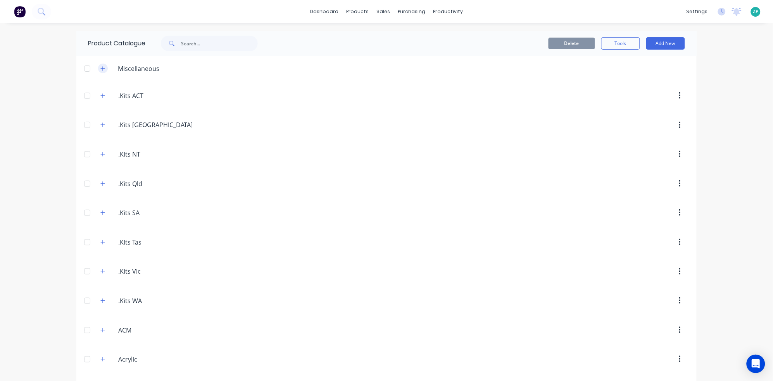
click at [98, 66] on button "button" at bounding box center [103, 69] width 10 height 10
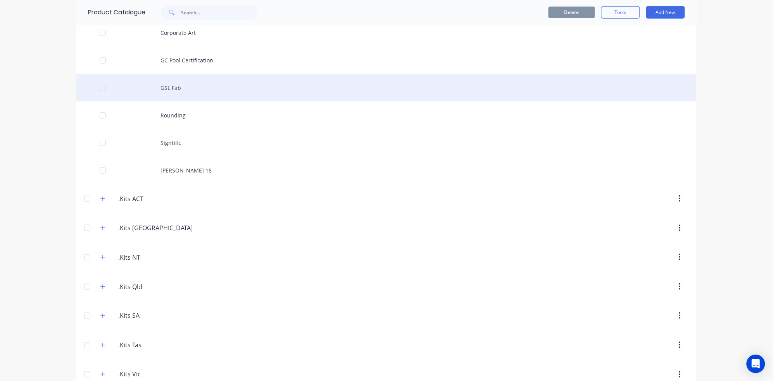
scroll to position [129, 0]
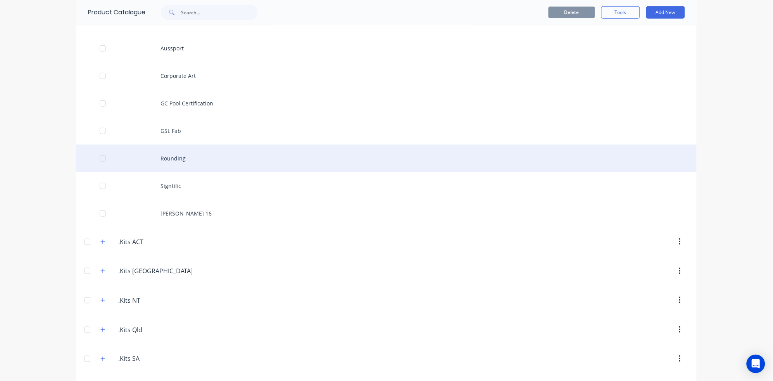
drag, startPoint x: 204, startPoint y: 164, endPoint x: 169, endPoint y: 161, distance: 35.0
click at [169, 161] on div "Rounding" at bounding box center [386, 159] width 621 height 28
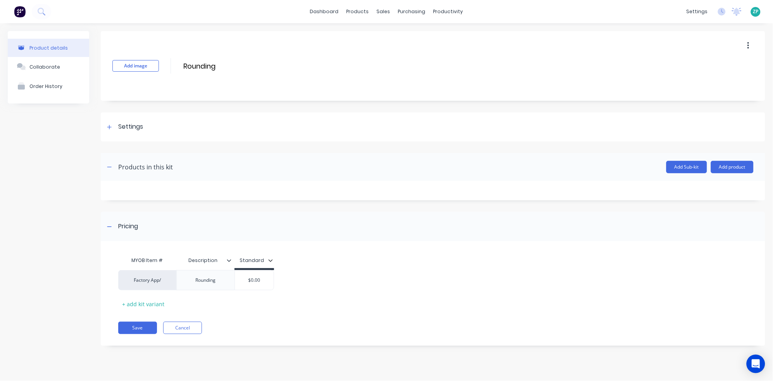
click at [747, 43] on button "button" at bounding box center [749, 46] width 18 height 14
click at [709, 81] on div "Delete" at bounding box center [721, 81] width 60 height 11
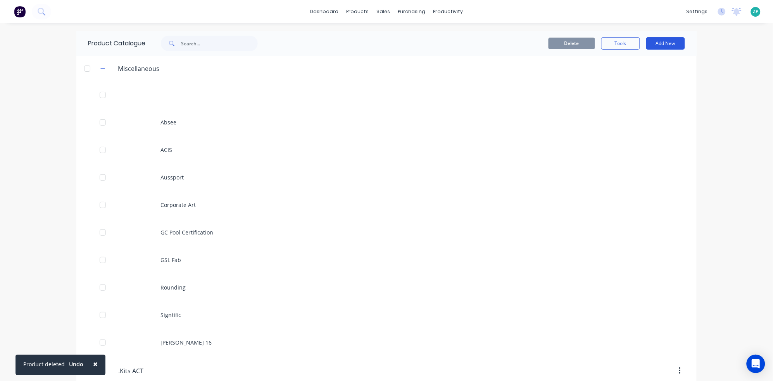
click at [655, 41] on button "Add New" at bounding box center [666, 43] width 39 height 12
click at [630, 80] on div "Product" at bounding box center [649, 78] width 60 height 11
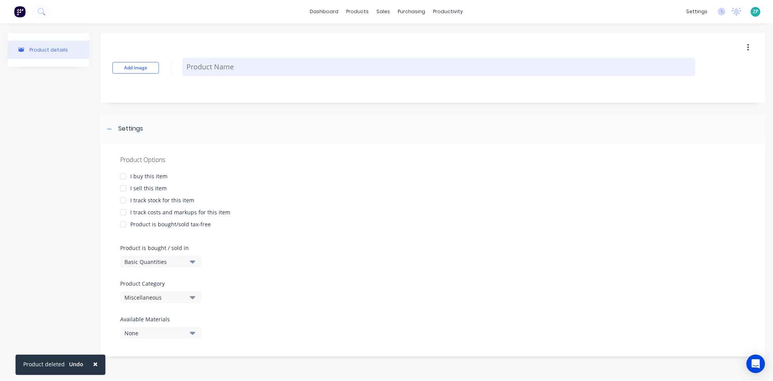
click at [230, 66] on textarea at bounding box center [439, 67] width 513 height 18
type textarea "x"
type textarea "R"
type textarea "x"
type textarea "RO"
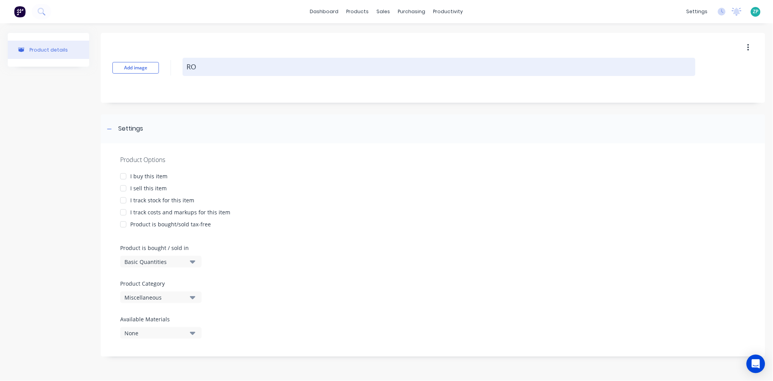
type textarea "x"
type textarea "ROu"
type textarea "x"
type textarea "ROun"
type textarea "x"
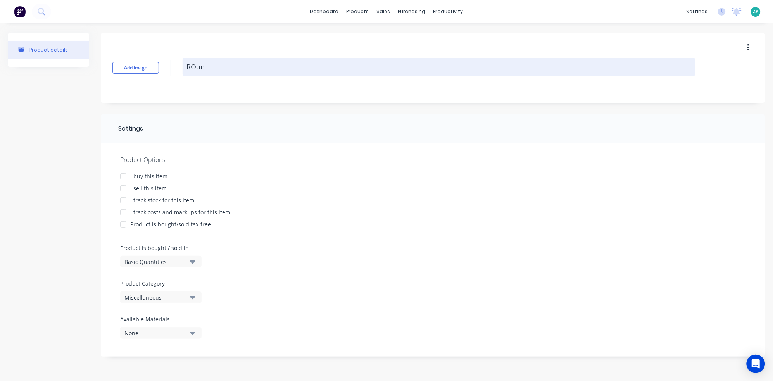
type textarea "ROund"
type textarea "x"
type textarea "ROundi"
type textarea "x"
type textarea "ROundin"
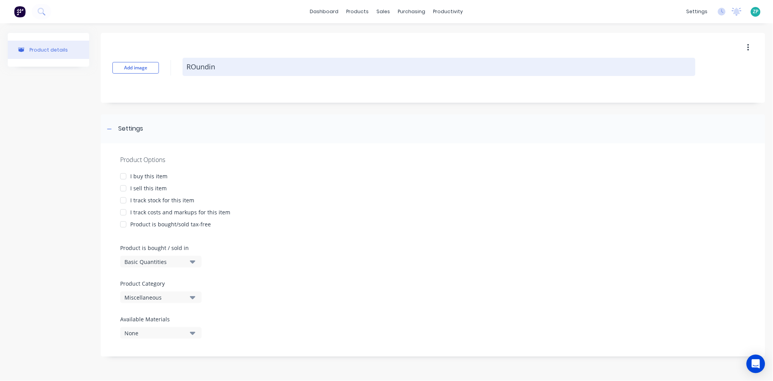
type textarea "x"
type textarea "ROunding"
type textarea "x"
type textarea "ROundin"
type textarea "x"
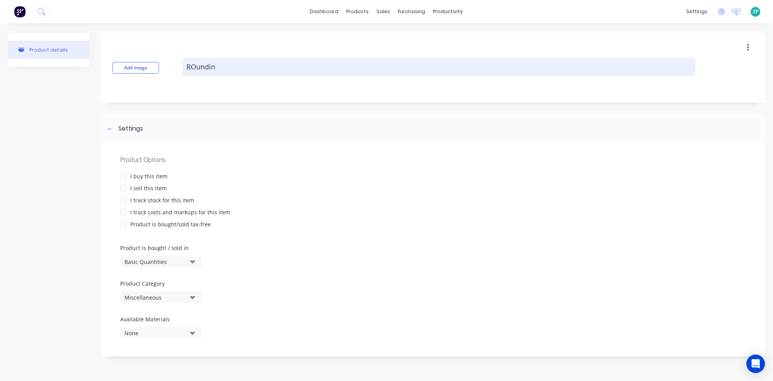
type textarea "ROundi"
type textarea "x"
type textarea "ROund"
type textarea "x"
type textarea "ROun"
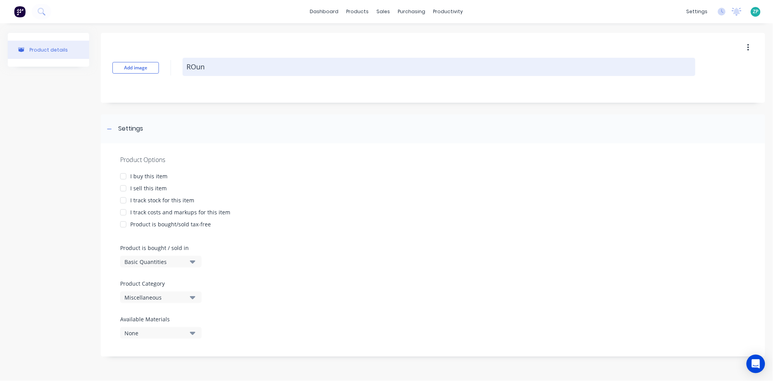
type textarea "x"
type textarea "ROu"
type textarea "x"
type textarea "RO"
type textarea "x"
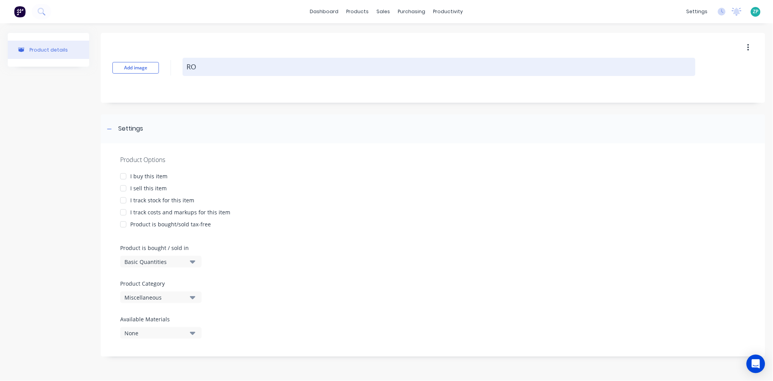
type textarea "R"
type textarea "x"
type textarea "Ro"
type textarea "x"
type textarea "Rolu"
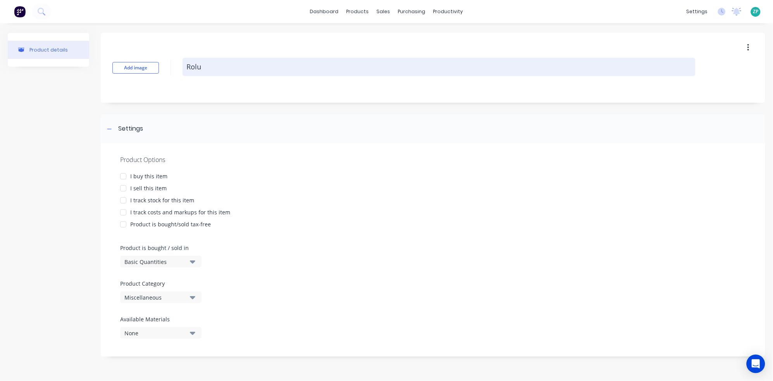
type textarea "x"
type textarea "Rolui"
type textarea "x"
type textarea "Rolu"
type textarea "x"
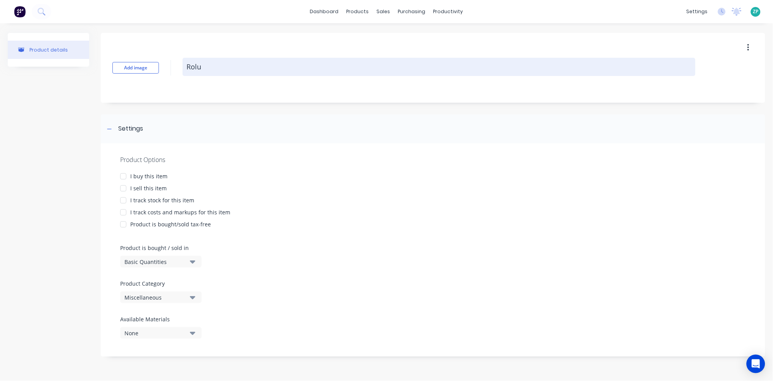
type textarea "Rol"
type textarea "x"
type textarea "Ro"
type textarea "x"
type textarea "Roi"
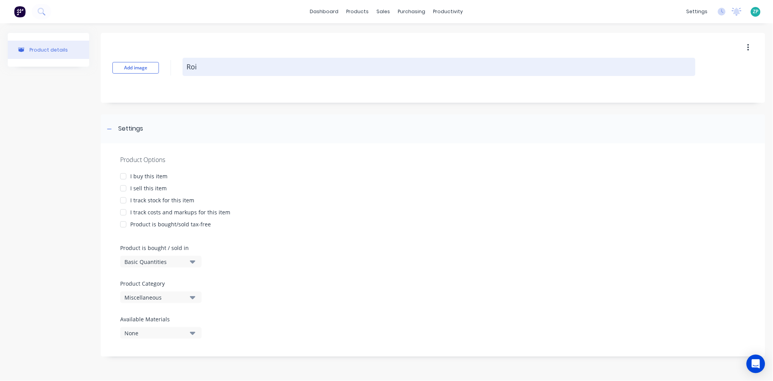
type textarea "x"
type textarea "Ro"
type textarea "x"
type textarea "Rou"
type textarea "x"
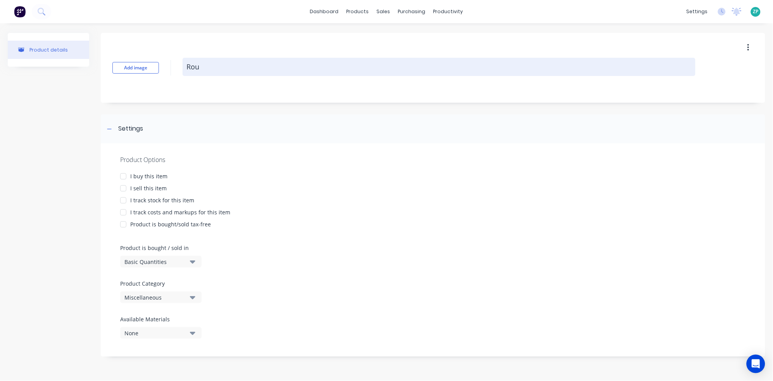
type textarea "Roun"
type textarea "x"
type textarea "Rouni"
type textarea "x"
type textarea "Rounid"
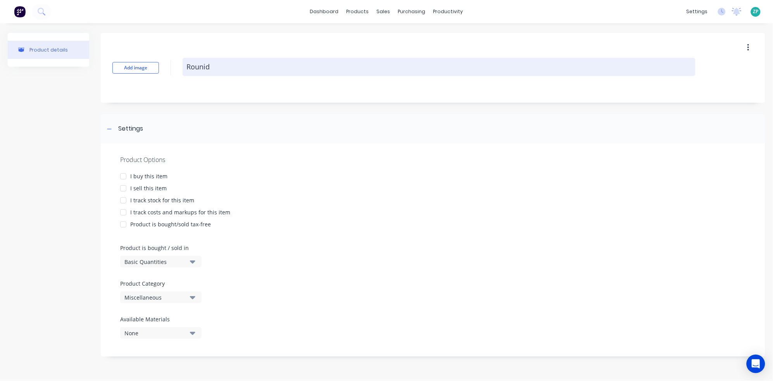
type textarea "x"
type textarea "Rouni"
type textarea "x"
type textarea "Roun"
type textarea "x"
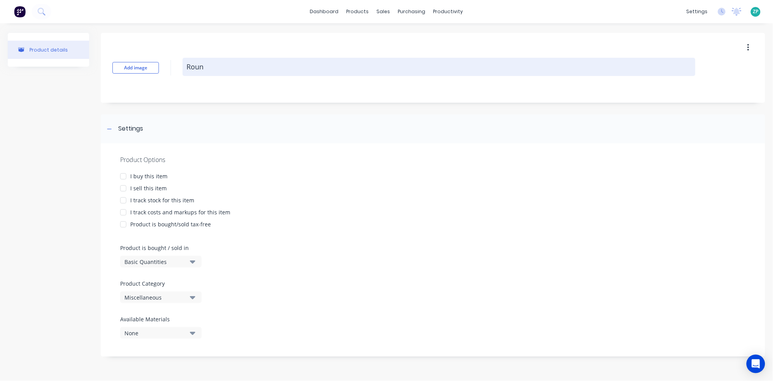
type textarea "Round"
type textarea "x"
type textarea "Roundi"
type textarea "x"
type textarea "Roundin"
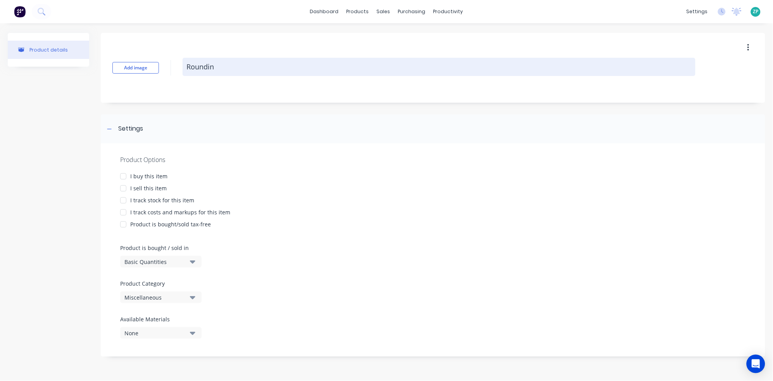
type textarea "x"
type textarea "Rounding"
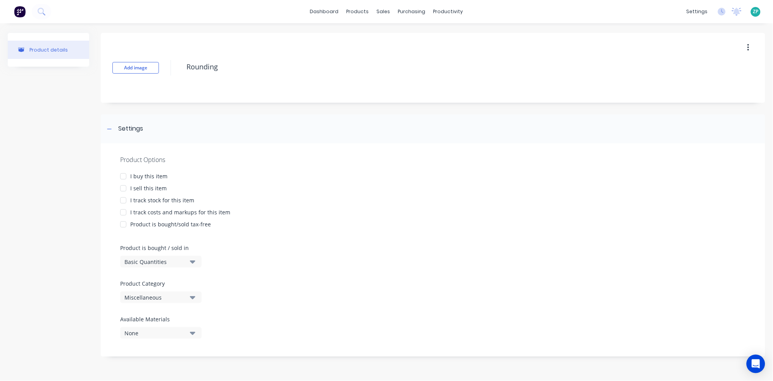
click at [127, 188] on div at bounding box center [124, 189] width 16 height 16
type textarea "x"
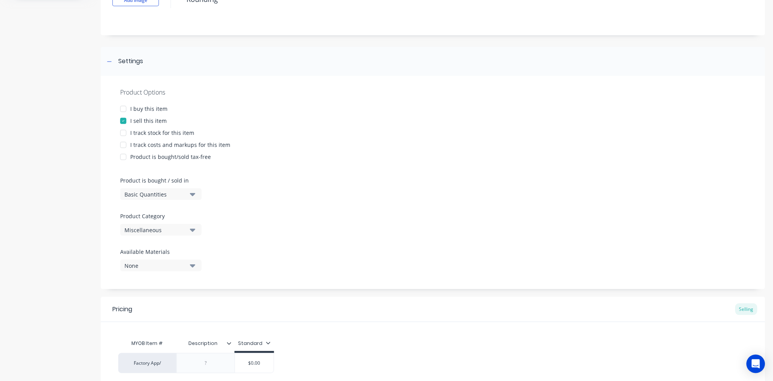
scroll to position [86, 0]
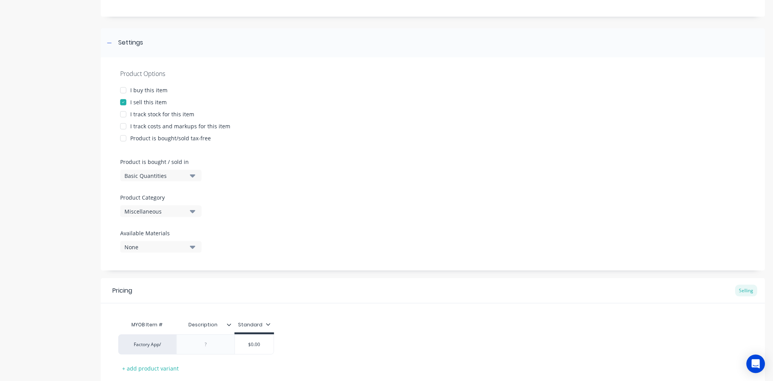
type textarea "Rounding"
type textarea "x"
type textarea "Rounding"
click at [195, 174] on icon "button" at bounding box center [192, 175] width 5 height 9
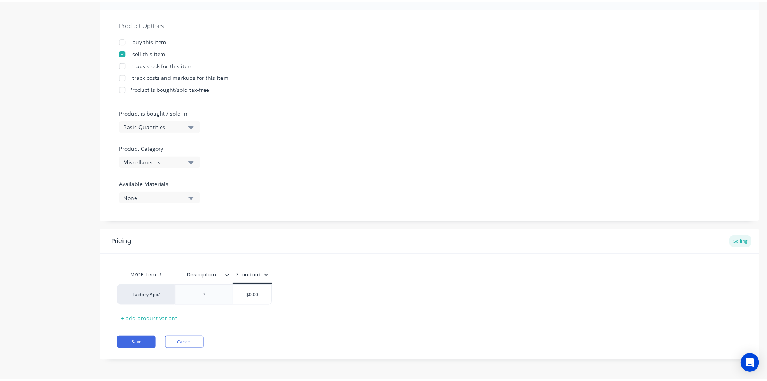
scroll to position [136, 0]
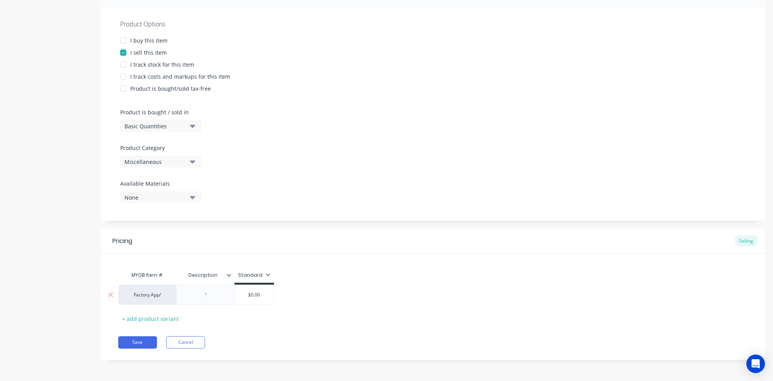
click at [161, 296] on div "Factory App/" at bounding box center [147, 295] width 43 height 7
click at [213, 296] on div at bounding box center [206, 295] width 39 height 10
type textarea "x"
type input "$0.00"
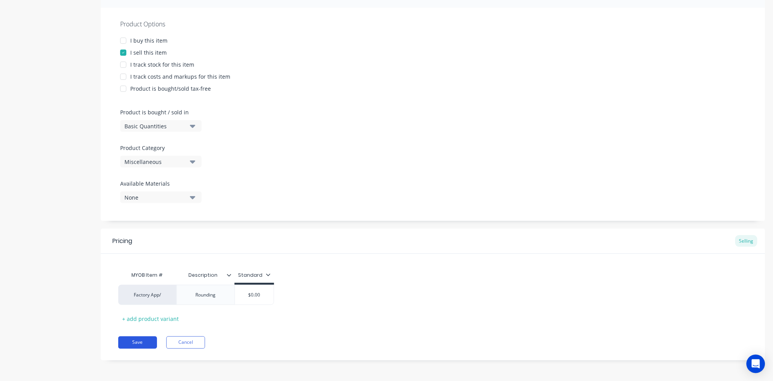
click at [146, 341] on button "Save" at bounding box center [137, 343] width 39 height 12
type textarea "x"
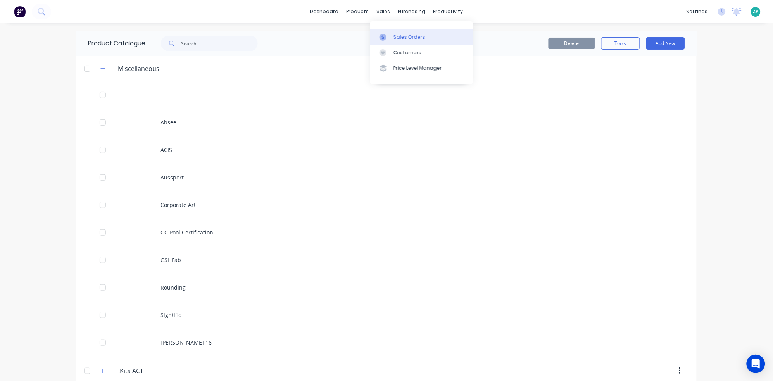
click at [390, 30] on link "Sales Orders" at bounding box center [421, 37] width 103 height 16
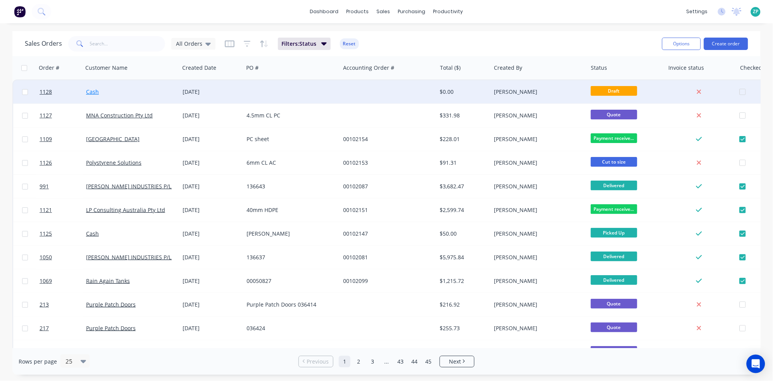
click at [91, 90] on link "Cash" at bounding box center [92, 91] width 13 height 7
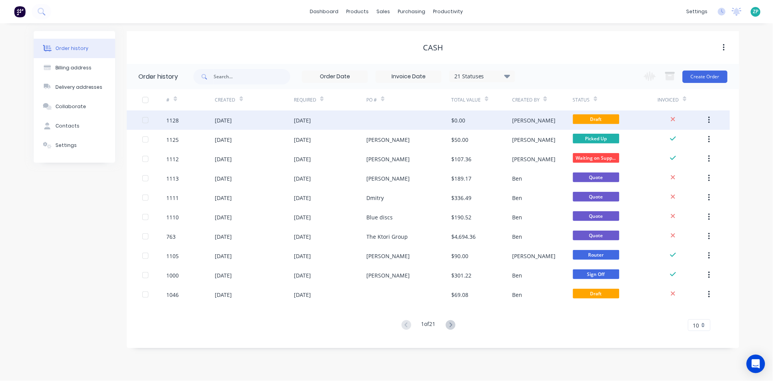
click at [529, 121] on div "[PERSON_NAME]" at bounding box center [533, 120] width 43 height 8
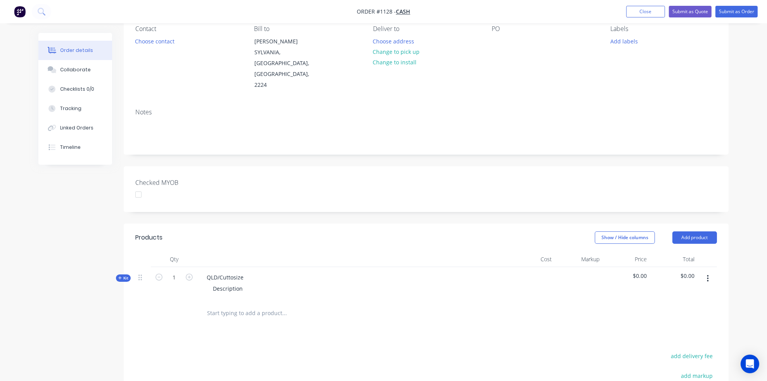
scroll to position [86, 0]
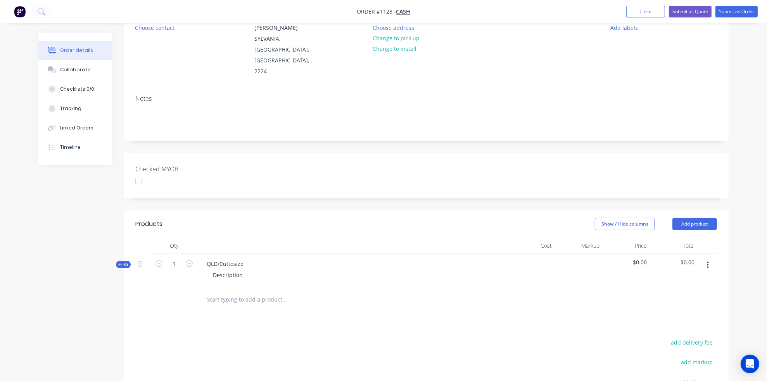
click at [227, 292] on input "text" at bounding box center [284, 300] width 155 height 16
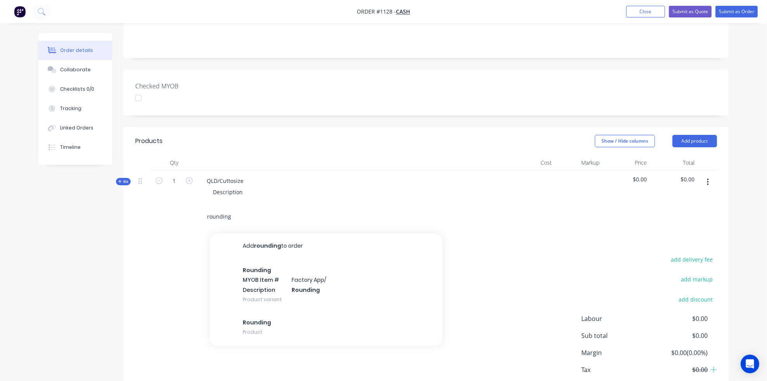
scroll to position [172, 0]
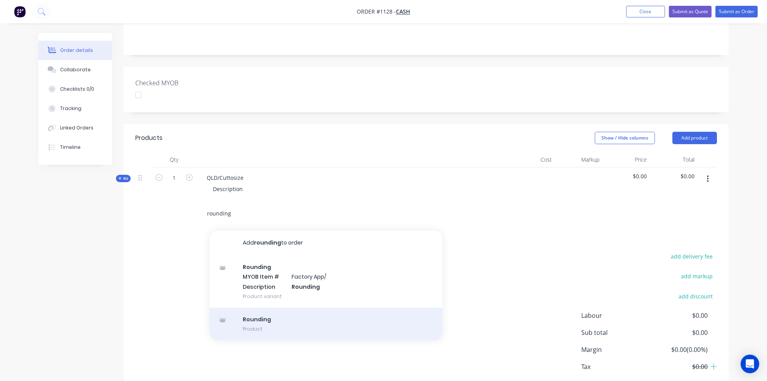
type input "rounding"
click at [279, 310] on div "Rounding Product" at bounding box center [326, 324] width 233 height 33
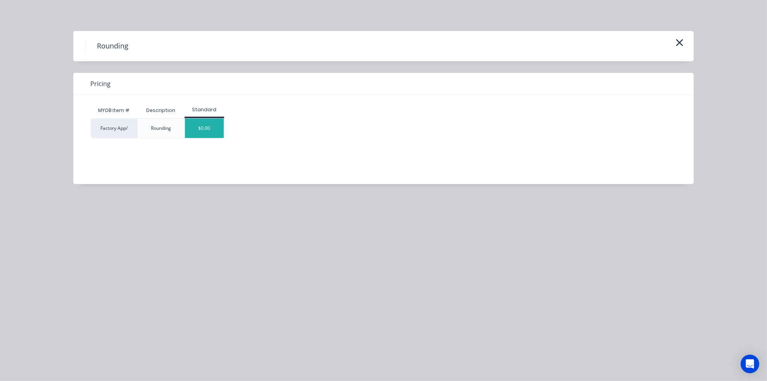
click at [199, 130] on div "$0.00" at bounding box center [204, 128] width 39 height 19
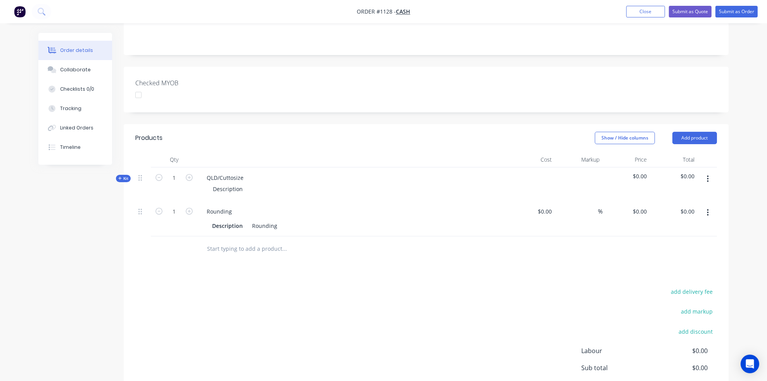
click at [128, 176] on span "Kit" at bounding box center [123, 179] width 10 height 6
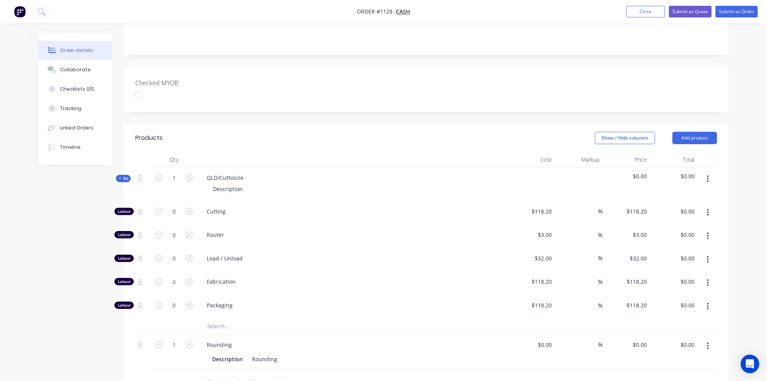
click at [216, 319] on input "text" at bounding box center [284, 327] width 155 height 16
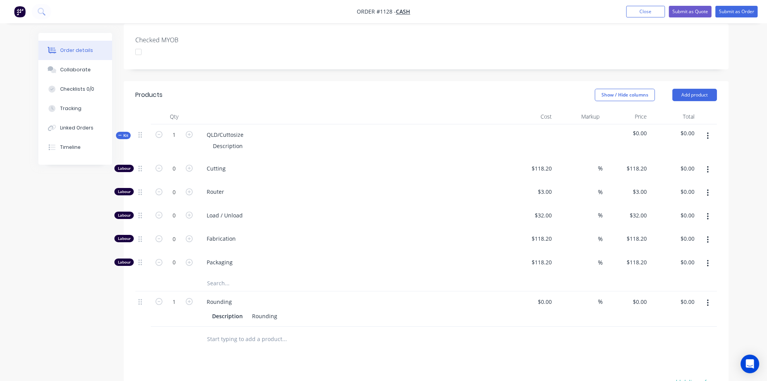
click at [702, 296] on button "button" at bounding box center [708, 303] width 18 height 14
click at [707, 299] on icon "button" at bounding box center [708, 303] width 2 height 9
click at [710, 296] on button "button" at bounding box center [708, 303] width 18 height 14
click at [668, 365] on div "Delete" at bounding box center [680, 370] width 60 height 11
click at [709, 129] on button "button" at bounding box center [708, 136] width 18 height 14
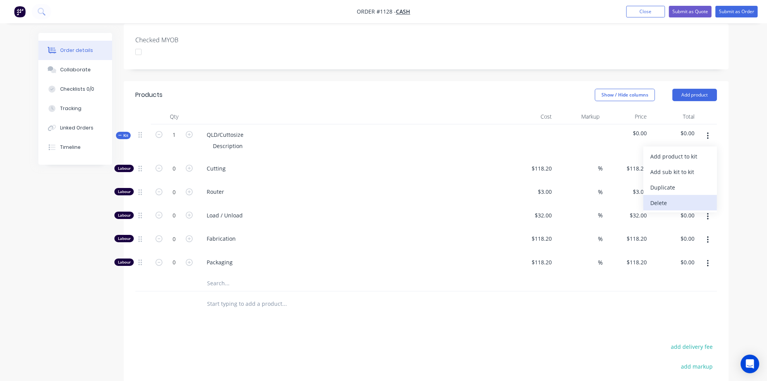
click at [659, 197] on div "Delete" at bounding box center [680, 202] width 60 height 11
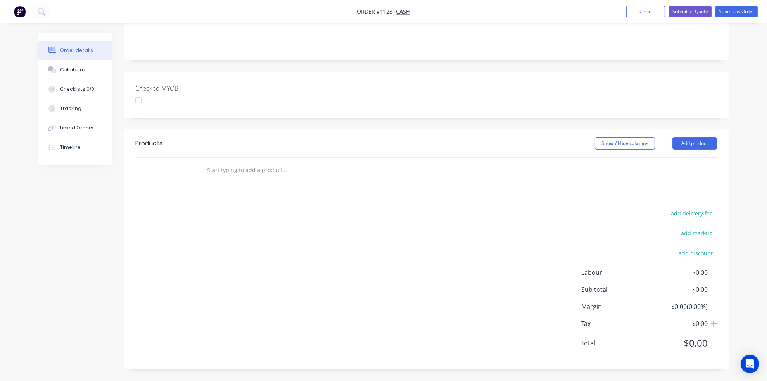
scroll to position [145, 0]
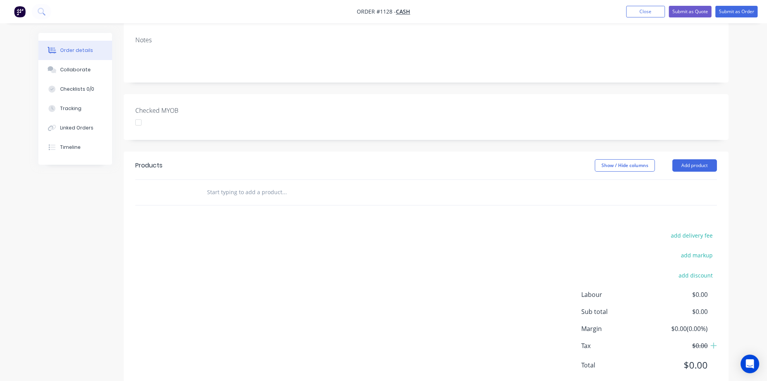
click at [640, 17] on nav "Order #1128 - Cash Add product Close Submit as Quote Submit as Order" at bounding box center [383, 11] width 767 height 23
click at [641, 14] on button "Close" at bounding box center [645, 12] width 39 height 12
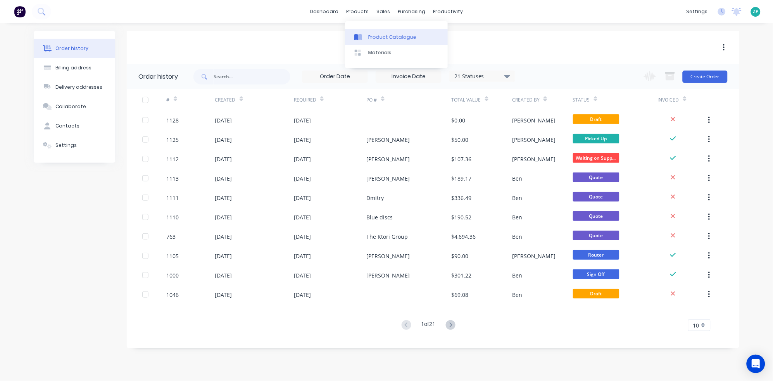
click at [371, 35] on div "Product Catalogue" at bounding box center [392, 37] width 48 height 7
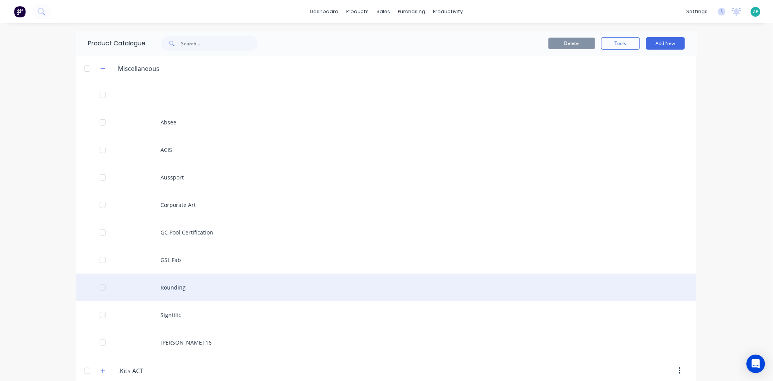
drag, startPoint x: 211, startPoint y: 287, endPoint x: 654, endPoint y: 293, distance: 442.2
click at [654, 293] on div "Rounding" at bounding box center [386, 288] width 621 height 28
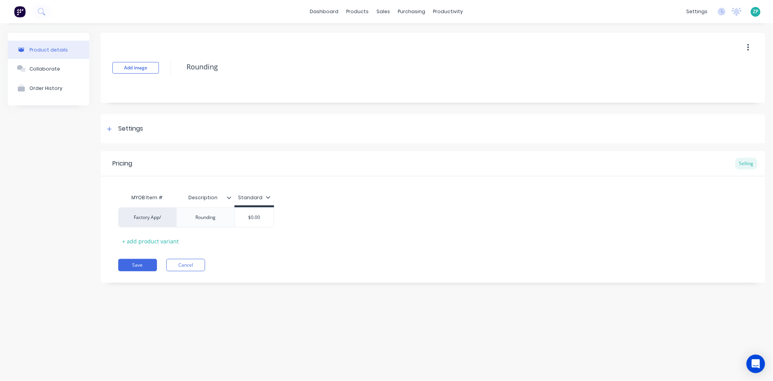
type textarea "x"
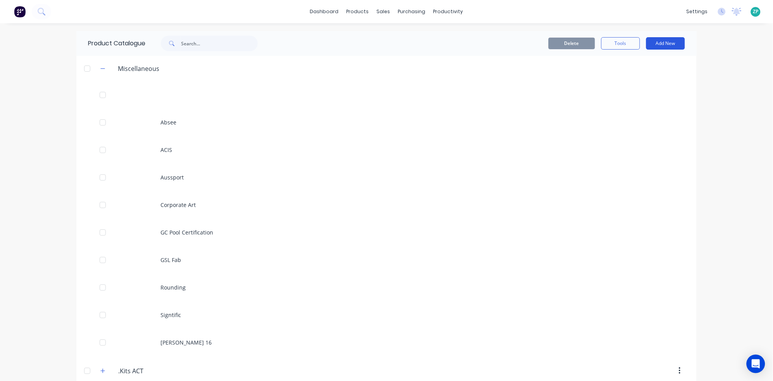
click at [664, 45] on button "Add New" at bounding box center [666, 43] width 39 height 12
click at [635, 93] on div "Product Kit" at bounding box center [649, 94] width 60 height 11
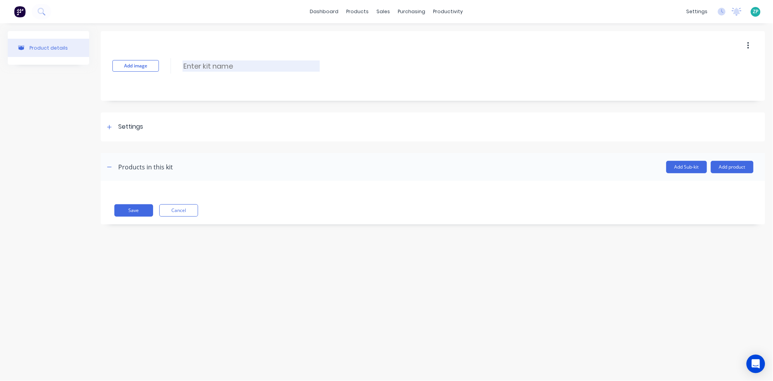
click at [187, 65] on input at bounding box center [251, 66] width 137 height 11
type input "Rounding Kit"
click at [109, 122] on div at bounding box center [110, 127] width 10 height 10
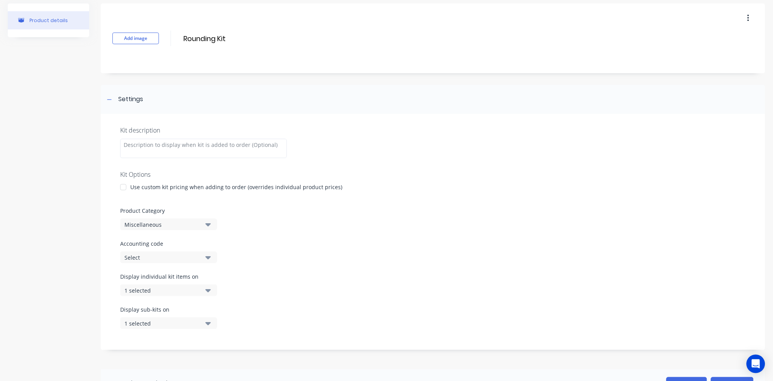
scroll to position [86, 0]
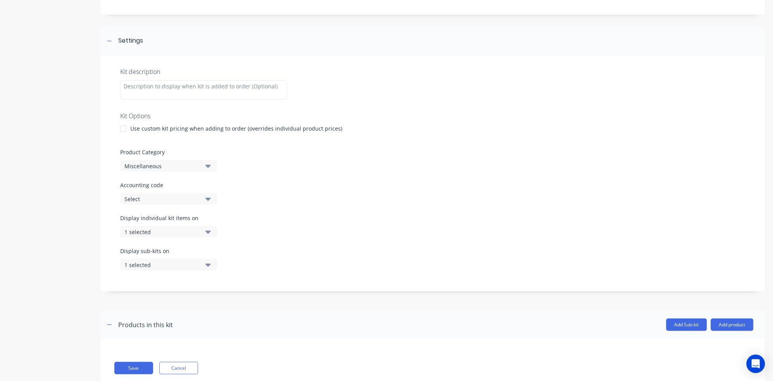
click at [186, 133] on div "Kit description Kit Options Use custom kit pricing when adding to order (overri…" at bounding box center [433, 173] width 665 height 236
click at [186, 131] on div "Use custom kit pricing when adding to order (overrides individual product price…" at bounding box center [236, 129] width 212 height 8
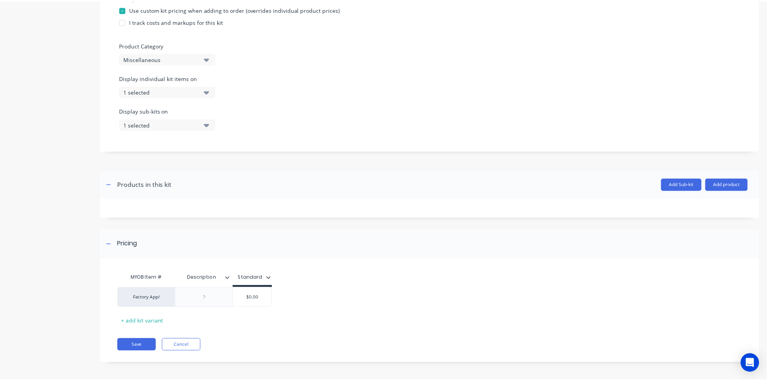
scroll to position [207, 0]
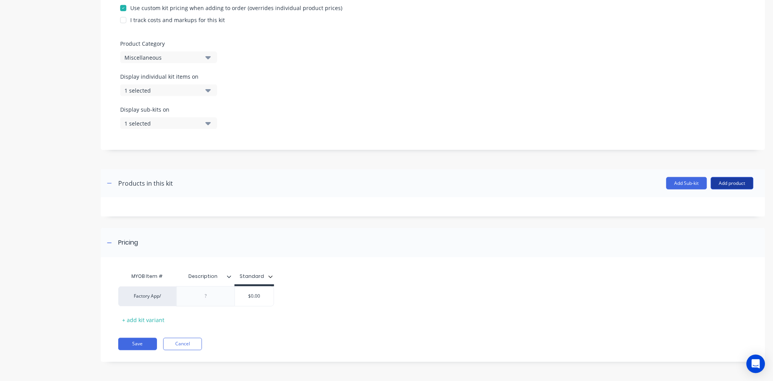
click at [740, 184] on button "Add product" at bounding box center [732, 183] width 43 height 12
click at [728, 203] on div "Product catalogue" at bounding box center [717, 203] width 60 height 11
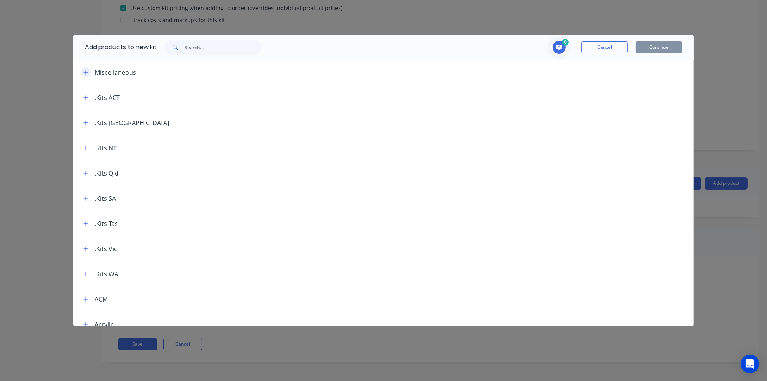
click at [87, 69] on button "button" at bounding box center [86, 72] width 10 height 10
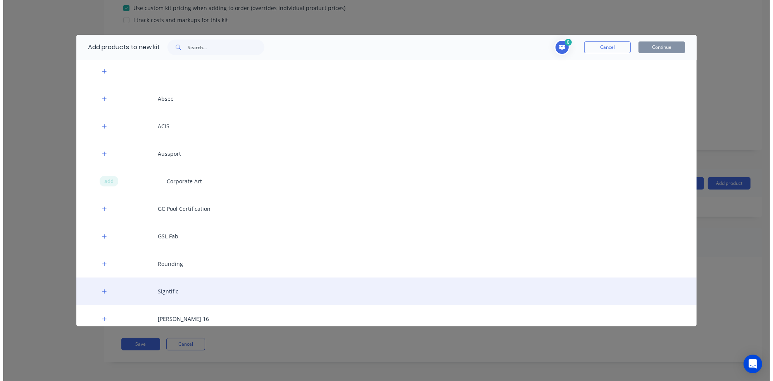
scroll to position [43, 0]
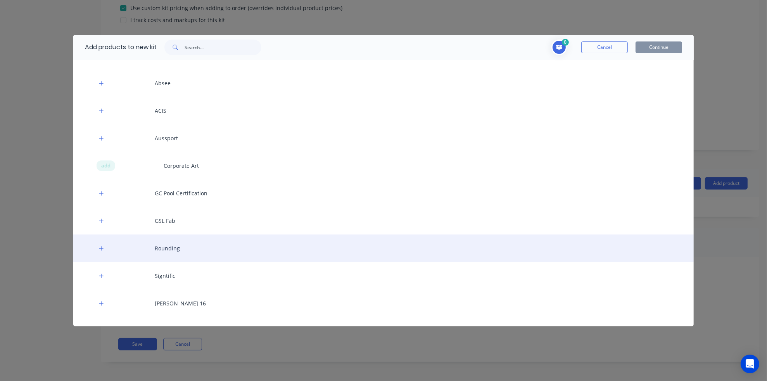
click at [169, 246] on div "Rounding" at bounding box center [383, 249] width 621 height 28
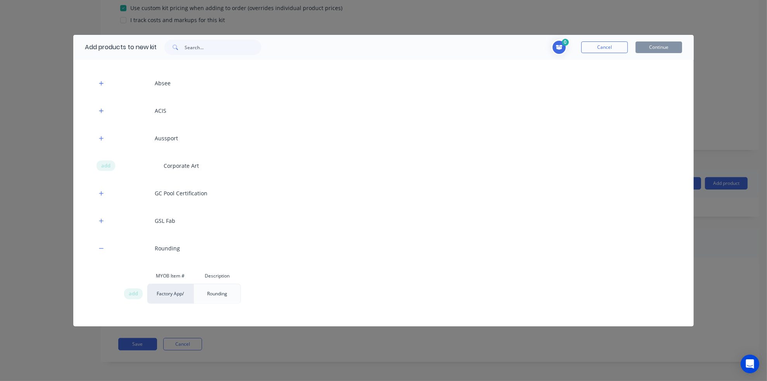
click at [210, 296] on div "Rounding" at bounding box center [217, 293] width 33 height 19
click at [131, 295] on span "add" at bounding box center [133, 294] width 9 height 8
click at [673, 47] on button "Continue" at bounding box center [659, 48] width 47 height 12
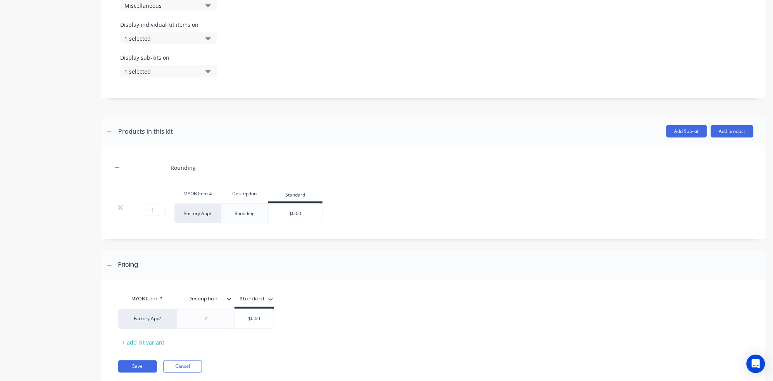
scroll to position [281, 0]
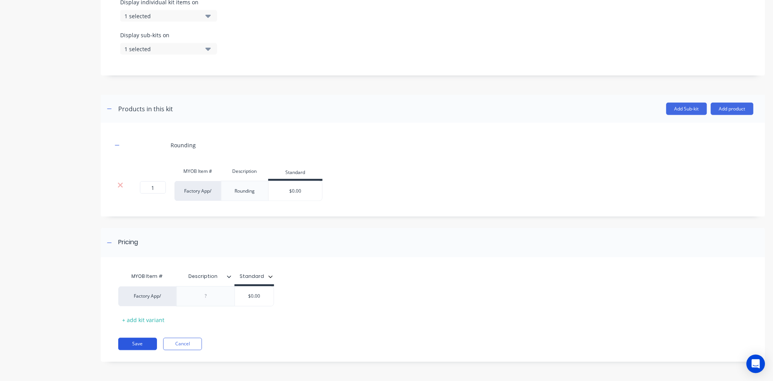
click at [138, 343] on button "Save" at bounding box center [137, 344] width 39 height 12
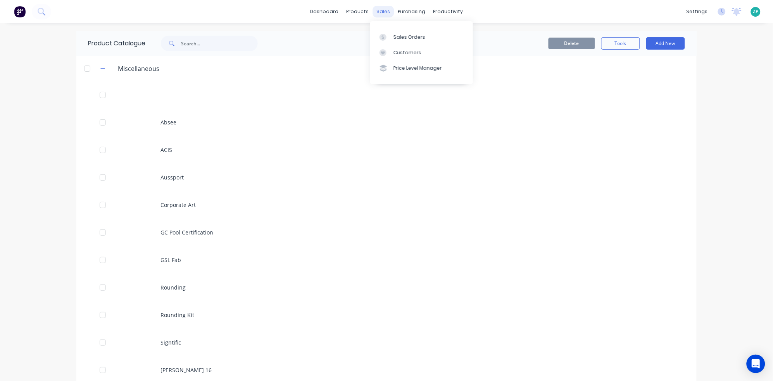
click at [385, 12] on div "sales" at bounding box center [383, 12] width 21 height 12
click at [384, 12] on div "sales" at bounding box center [383, 12] width 21 height 12
click at [393, 33] on link "Sales Orders" at bounding box center [421, 37] width 103 height 16
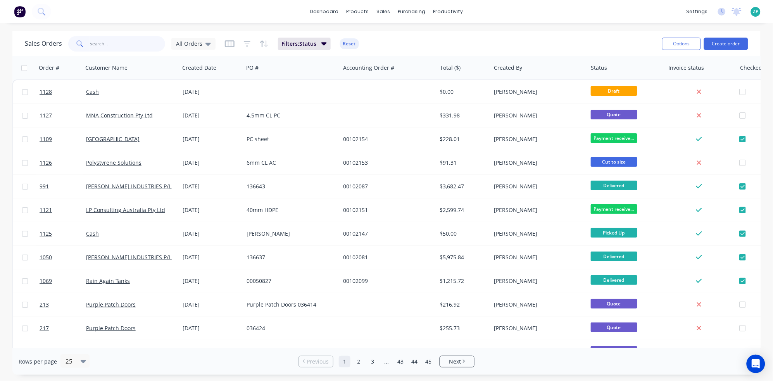
click at [123, 45] on input "text" at bounding box center [128, 44] width 76 height 16
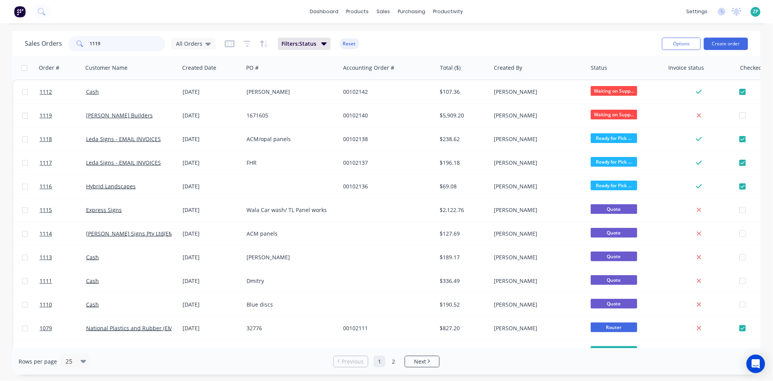
type input "1119"
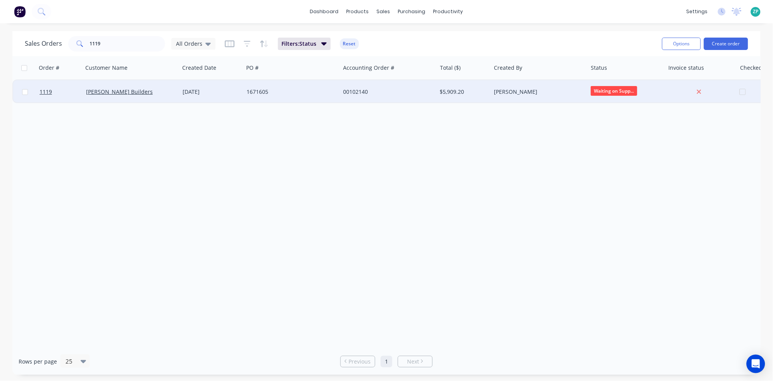
click at [249, 88] on div "1671605" at bounding box center [290, 92] width 86 height 8
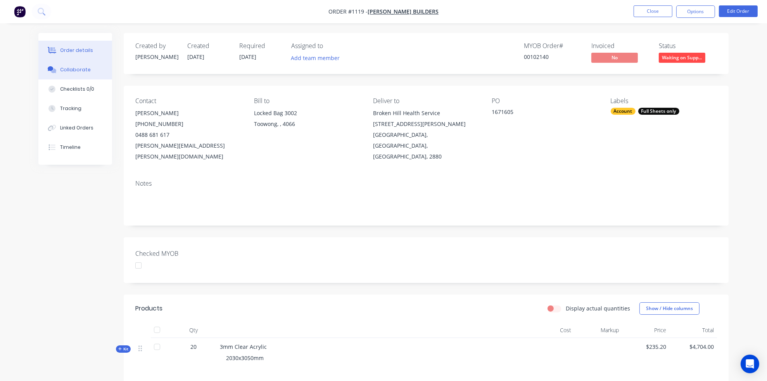
click at [67, 70] on div "Collaborate" at bounding box center [75, 69] width 31 height 7
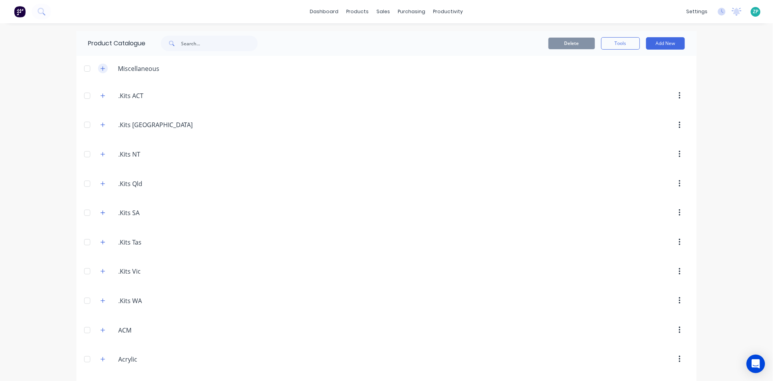
click at [101, 68] on icon "button" at bounding box center [102, 68] width 5 height 5
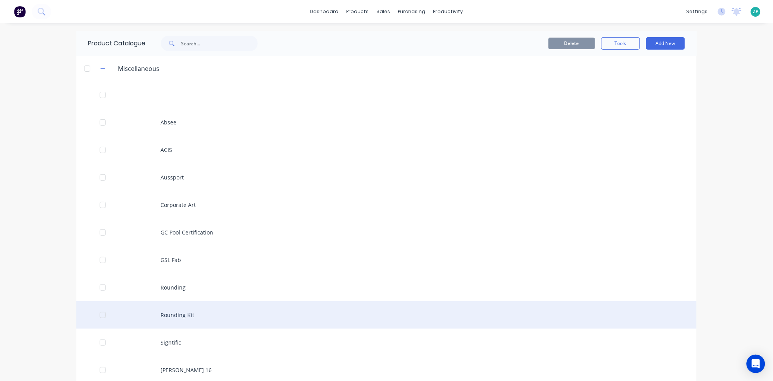
click at [190, 316] on div "Rounding Kit" at bounding box center [386, 315] width 621 height 28
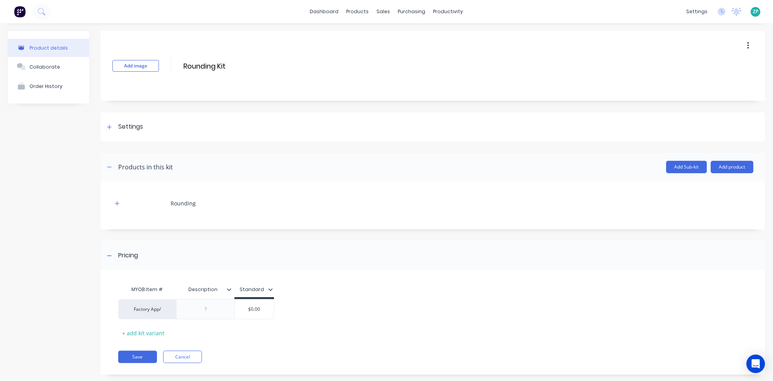
scroll to position [13, 0]
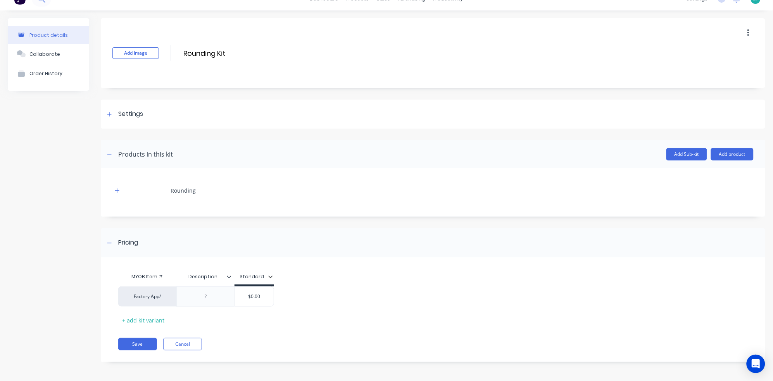
click at [117, 185] on div "Rounding" at bounding box center [433, 190] width 642 height 21
click at [117, 188] on icon "button" at bounding box center [117, 190] width 5 height 5
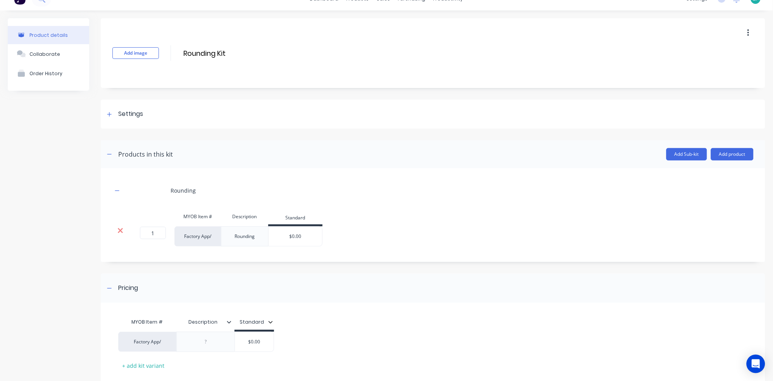
click at [120, 229] on icon at bounding box center [121, 231] width 6 height 8
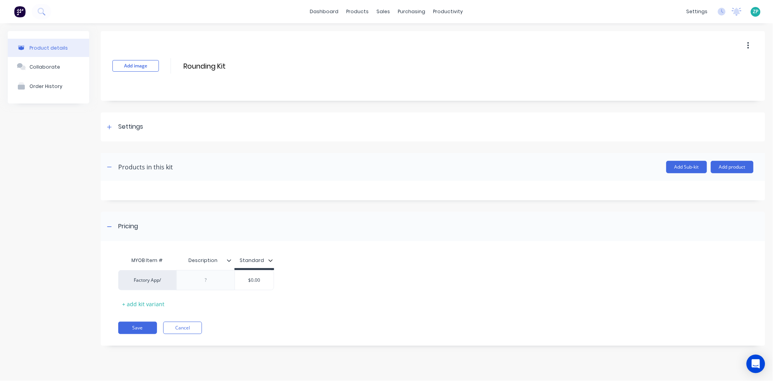
click at [748, 46] on icon "button" at bounding box center [749, 46] width 2 height 9
click at [716, 85] on div "Delete" at bounding box center [721, 81] width 60 height 11
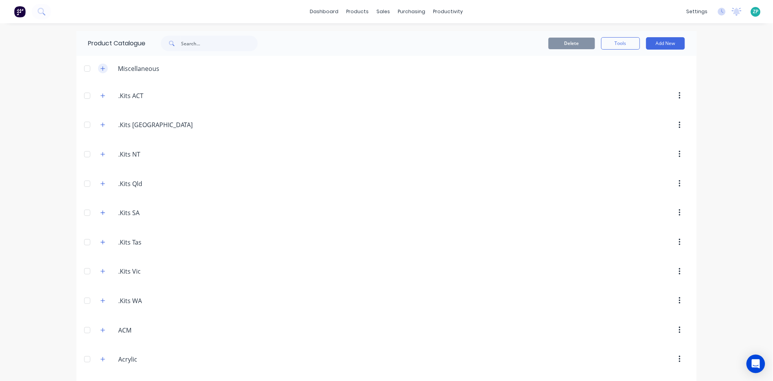
click at [100, 69] on icon "button" at bounding box center [102, 68] width 5 height 5
